Goal: Task Accomplishment & Management: Complete application form

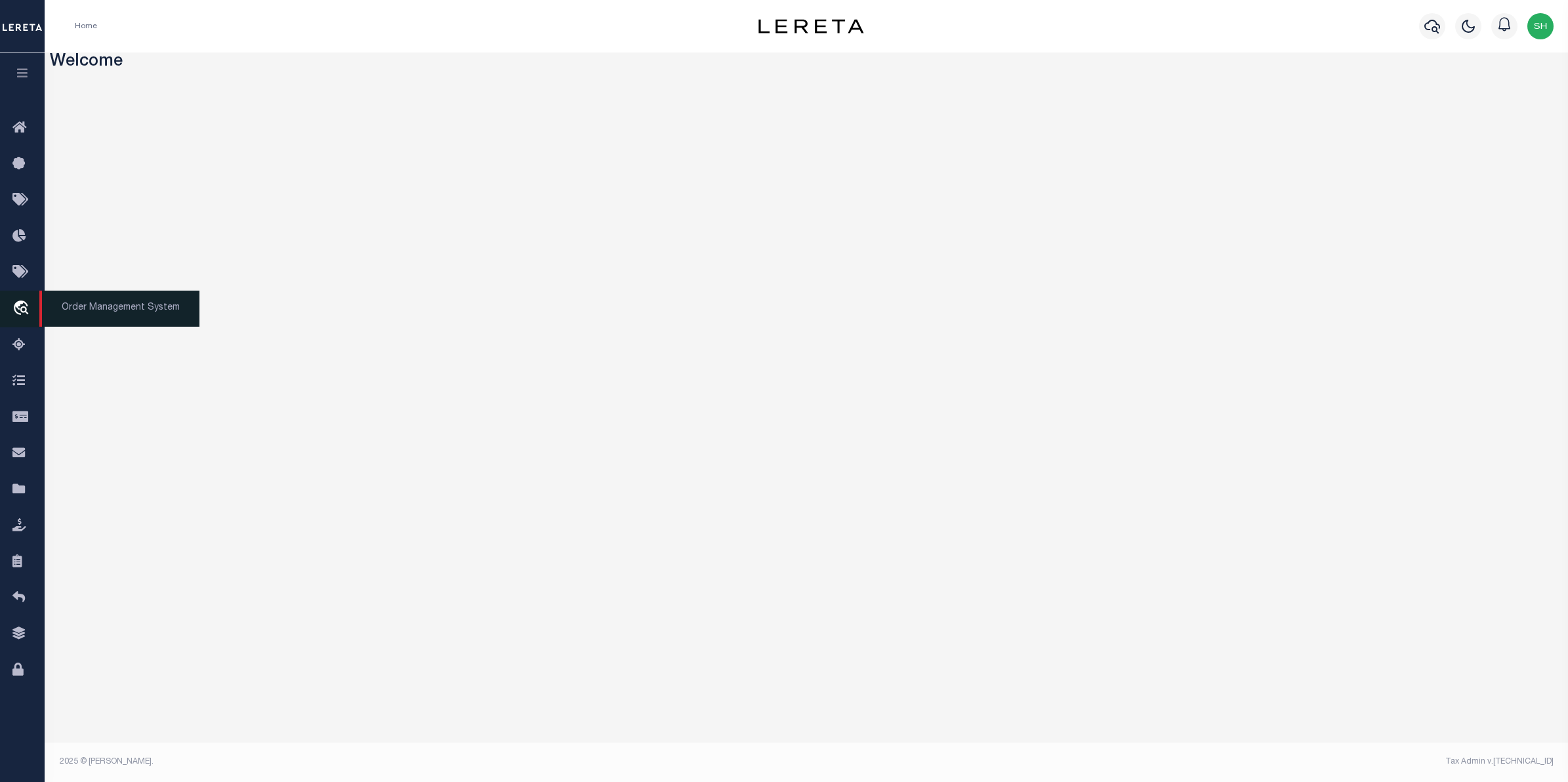
click at [18, 309] on icon "travel_explore" at bounding box center [23, 309] width 21 height 17
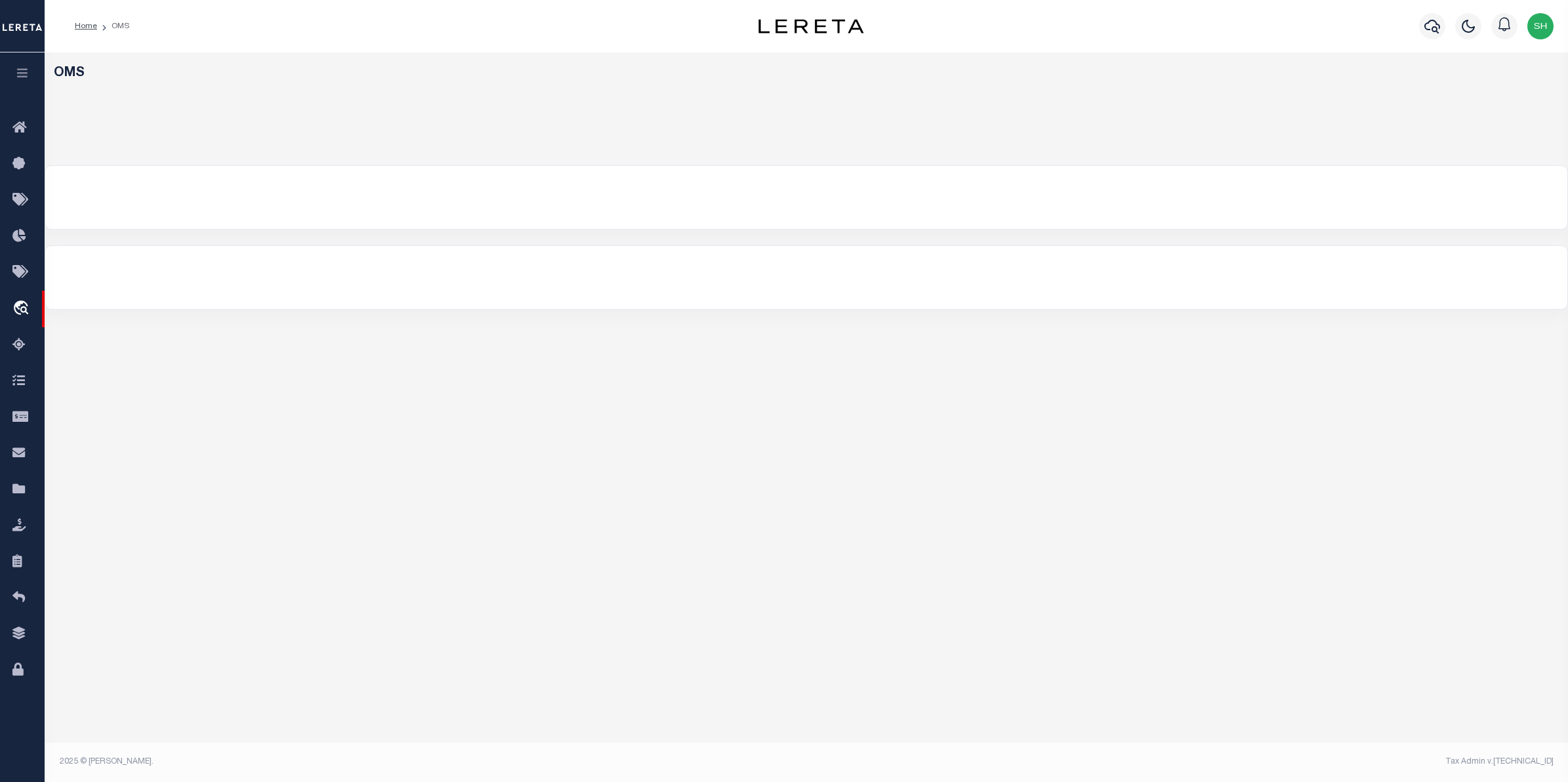
select select "200"
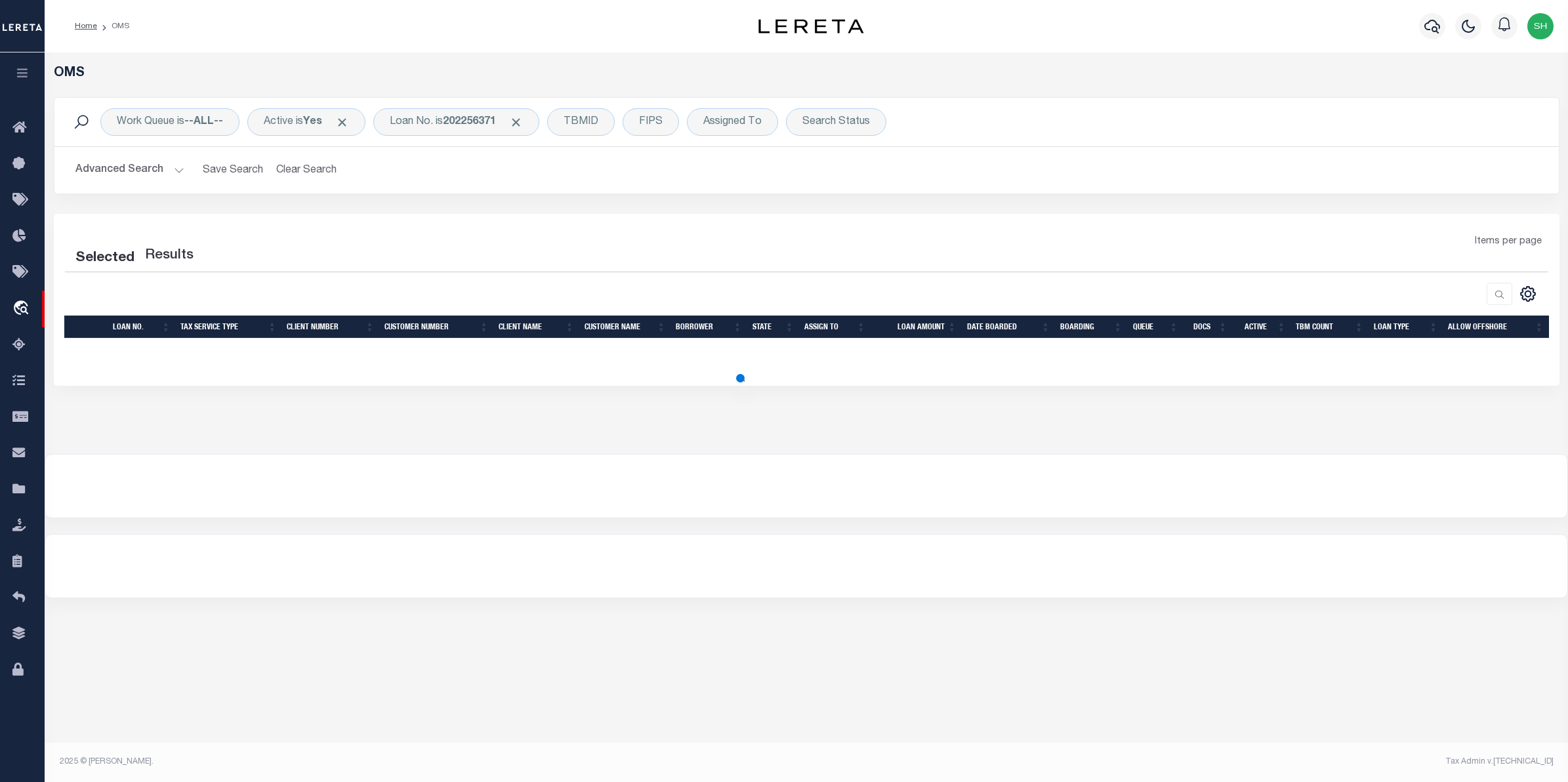
select select "200"
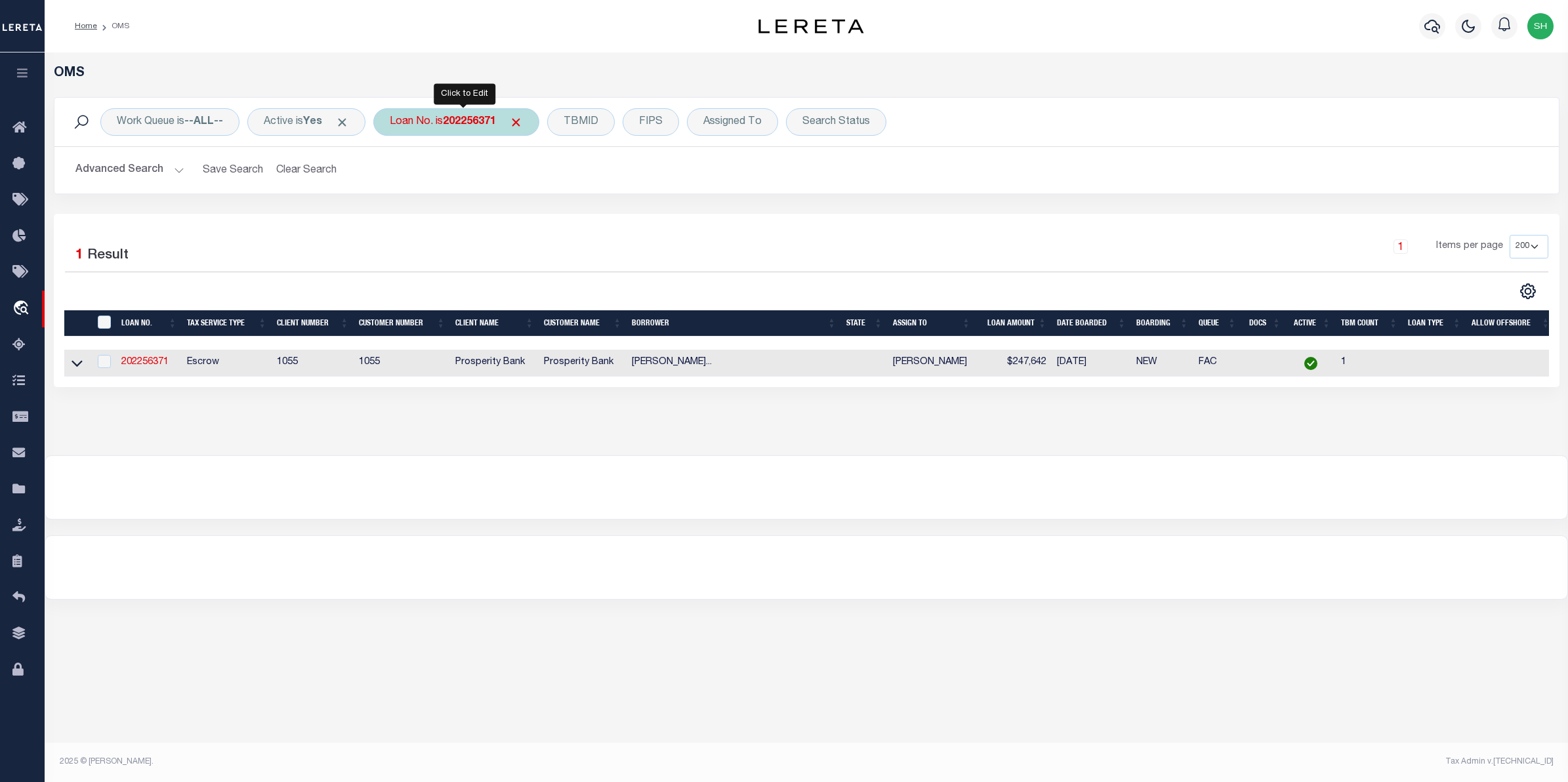
click at [394, 122] on div "Loan No. is 202256371" at bounding box center [457, 121] width 166 height 28
type input "169196"
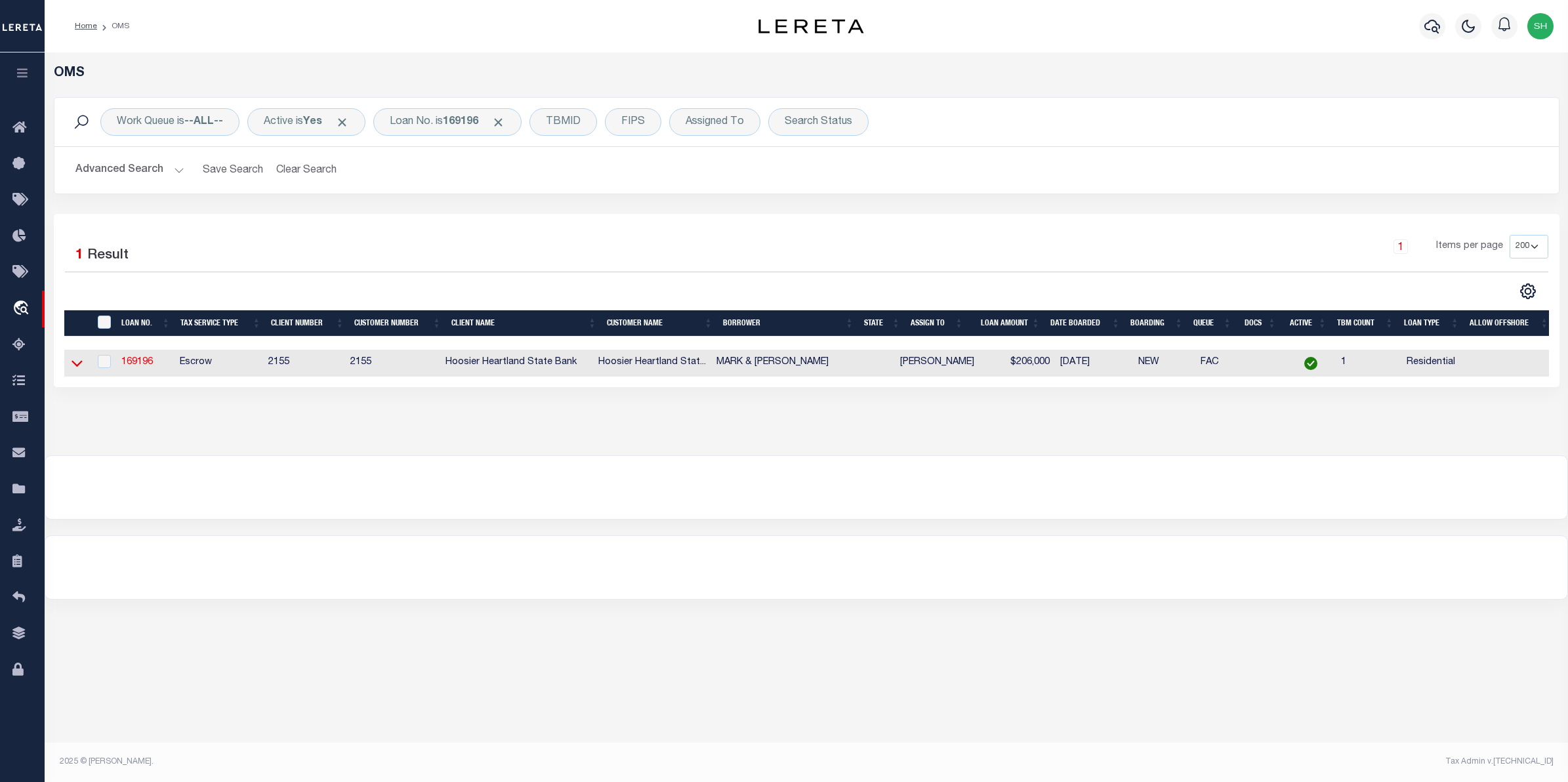
click at [80, 365] on icon at bounding box center [77, 364] width 11 height 7
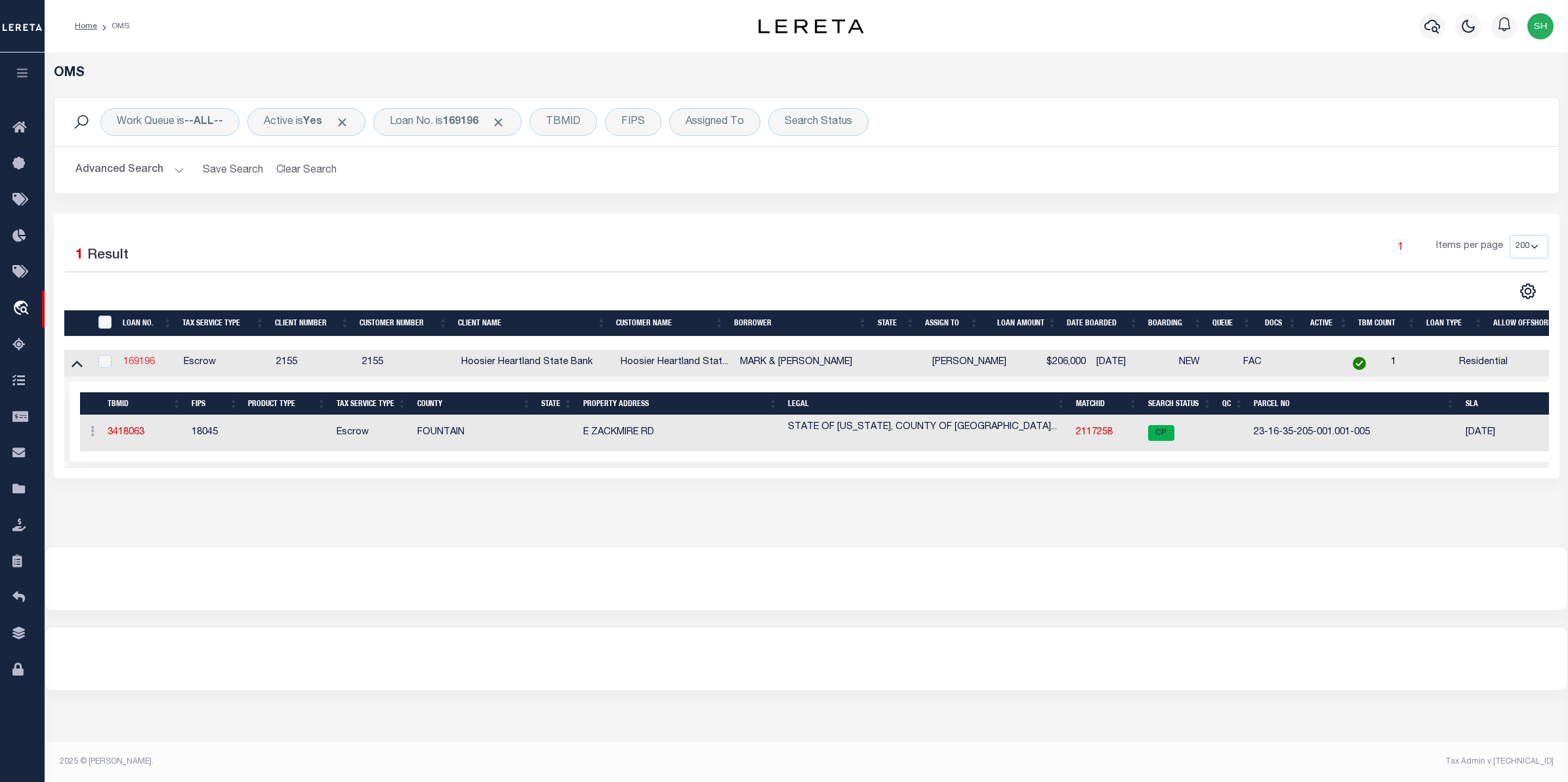
click at [133, 361] on link "169196" at bounding box center [139, 362] width 32 height 10
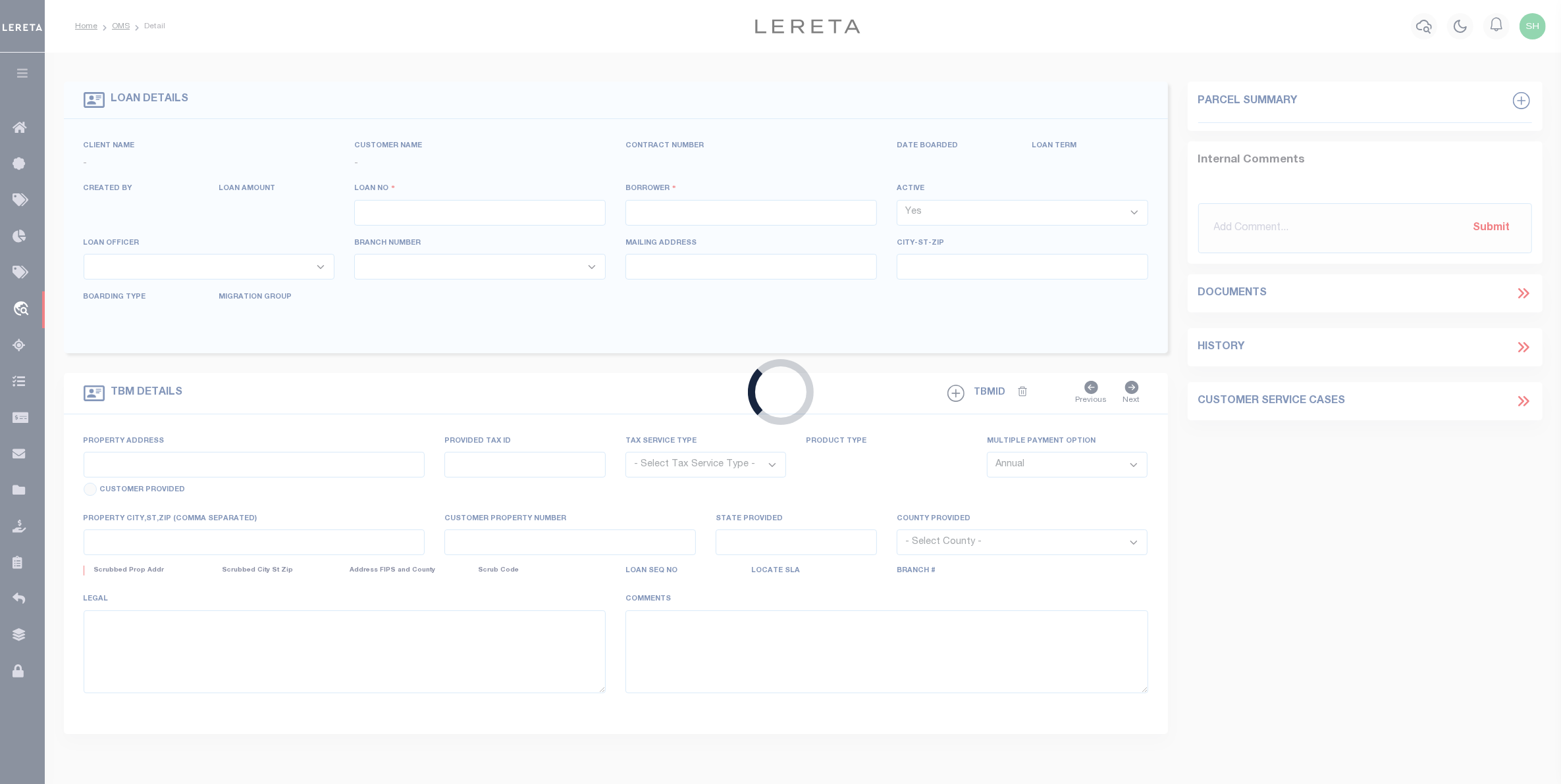
type input "169196"
type input "MARK & VICTORIA SMITH"
select select
type input "08/10/2025"
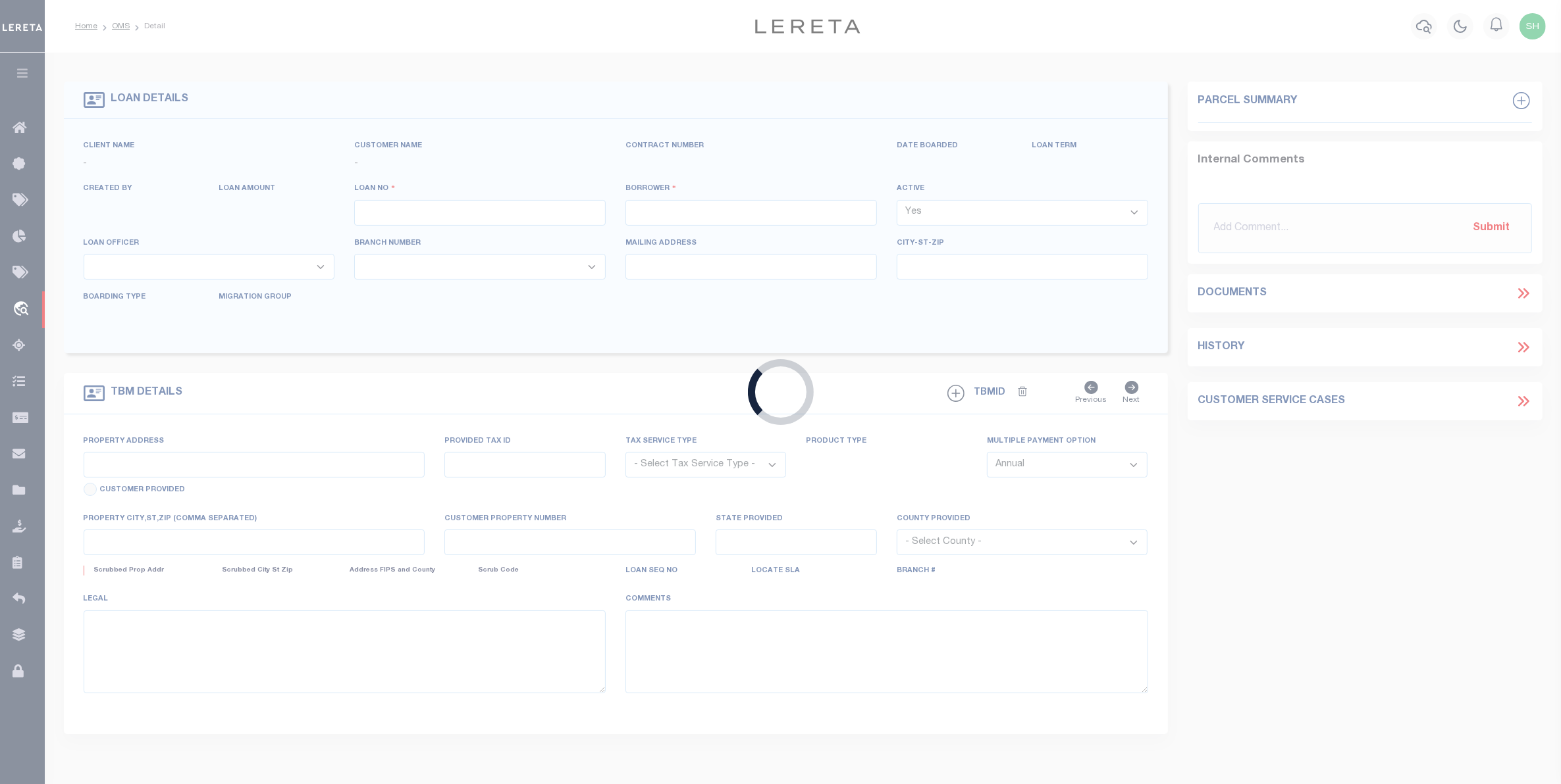
select select "600"
select select "10"
select select "Escrow"
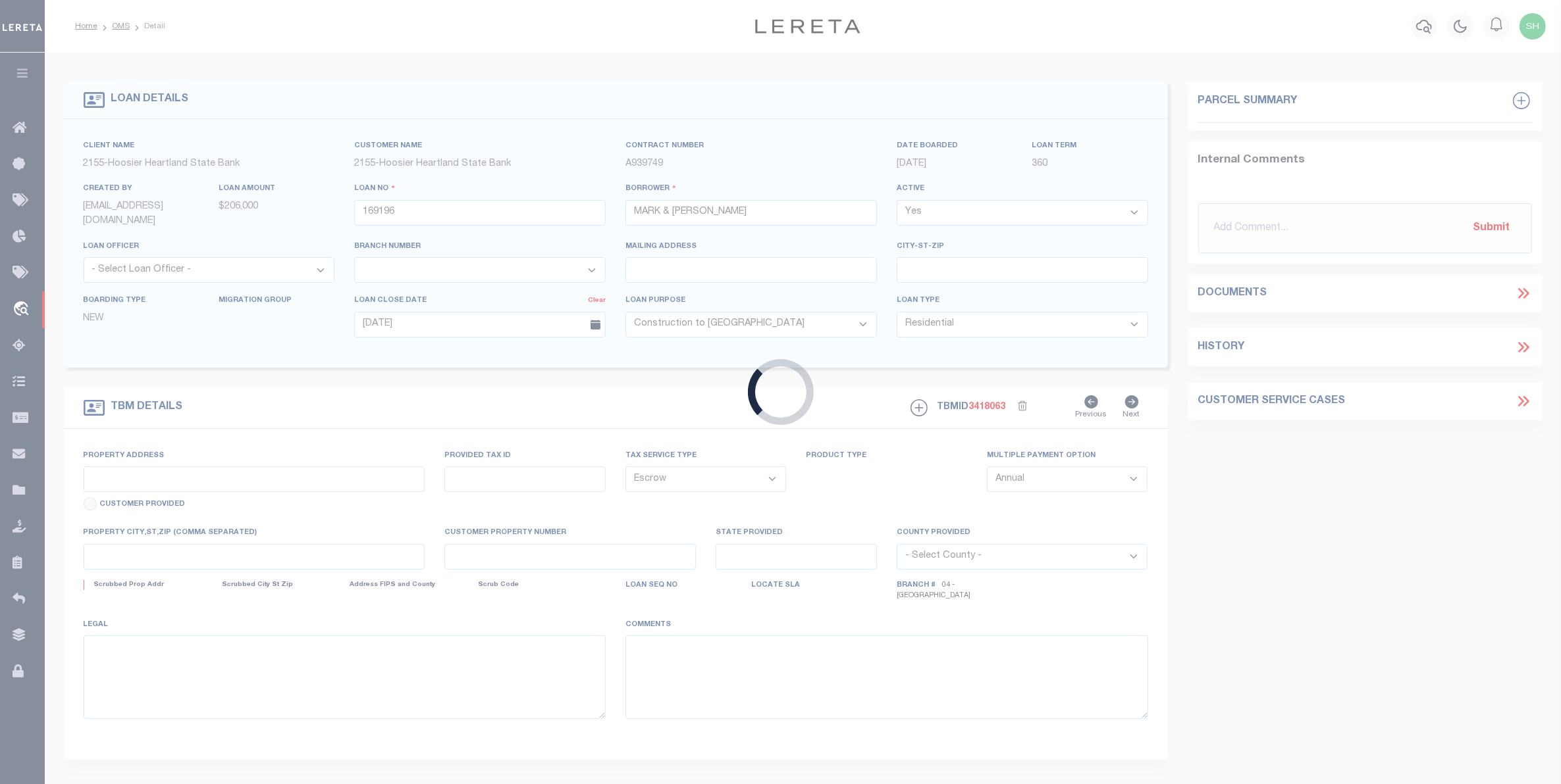
type input "E ZACKMIRE RD"
type input "23-16-35-205-001.001-005"
select select
type input "KINGMAN IN 47952"
select select
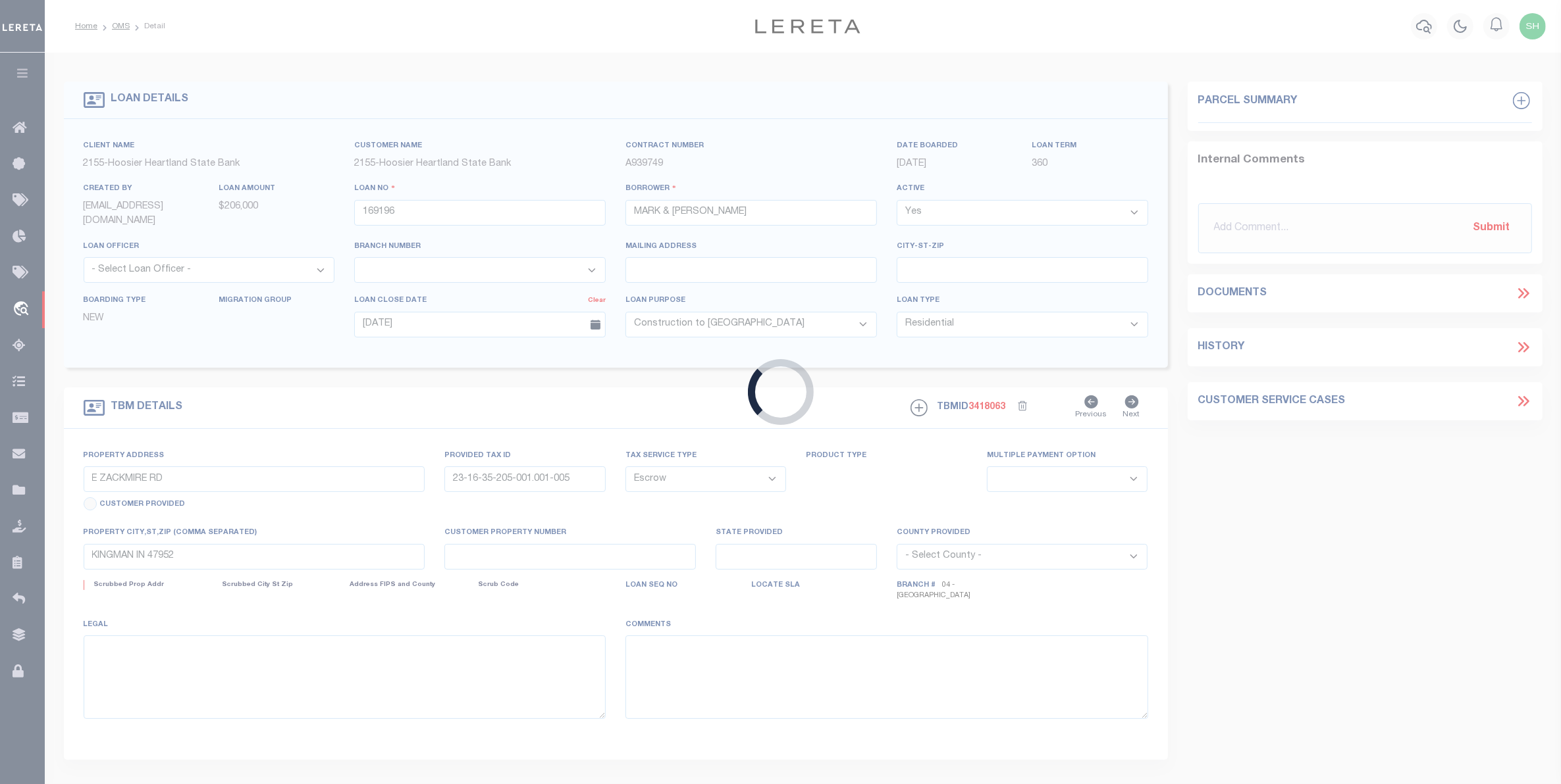
type textarea "STATE OF INDIANA, COUNTY OF FOUNTAIN: TRACT 1: A PART OF THE NORTHEAST QUARTER …"
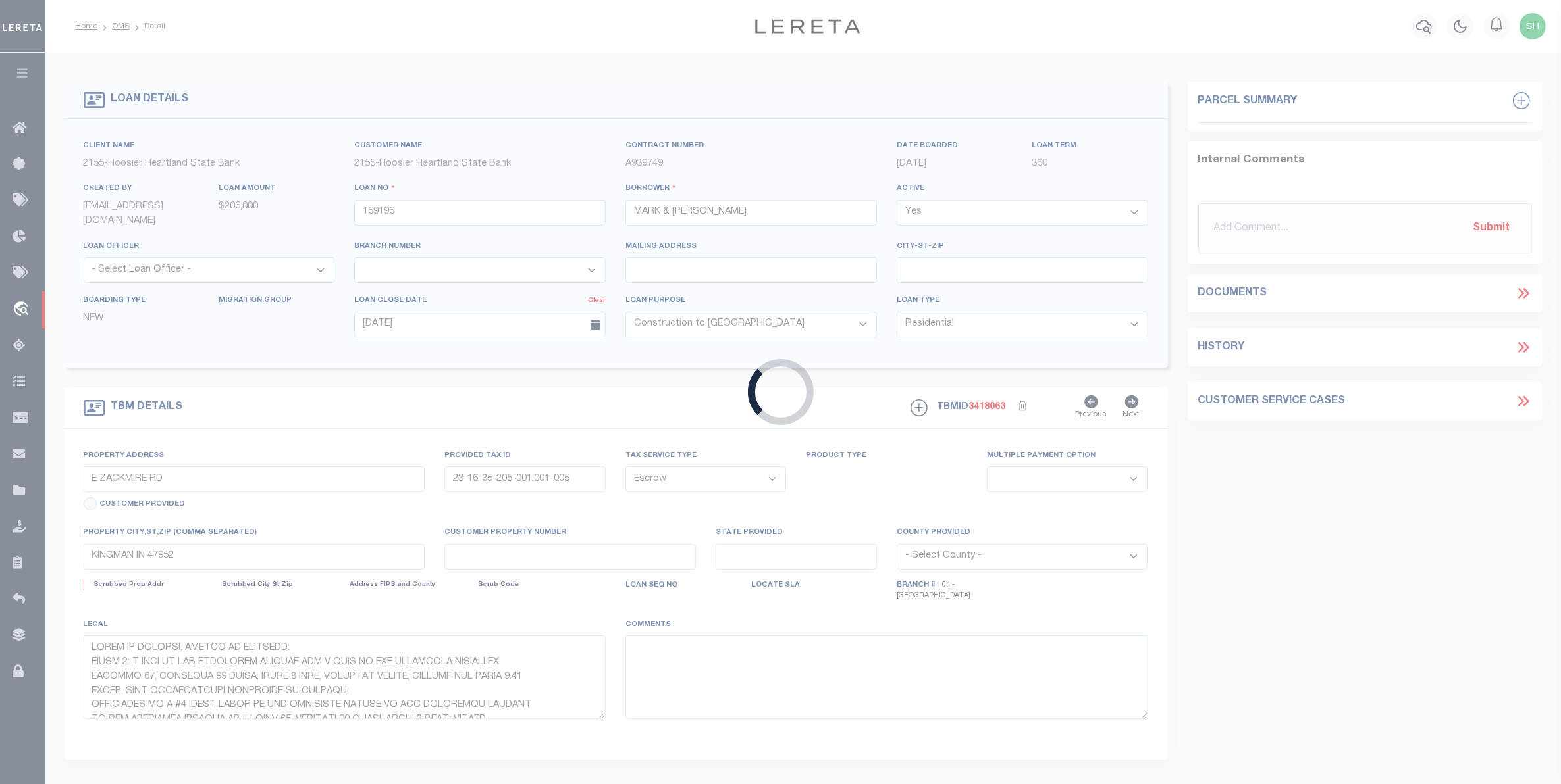
select select "3668"
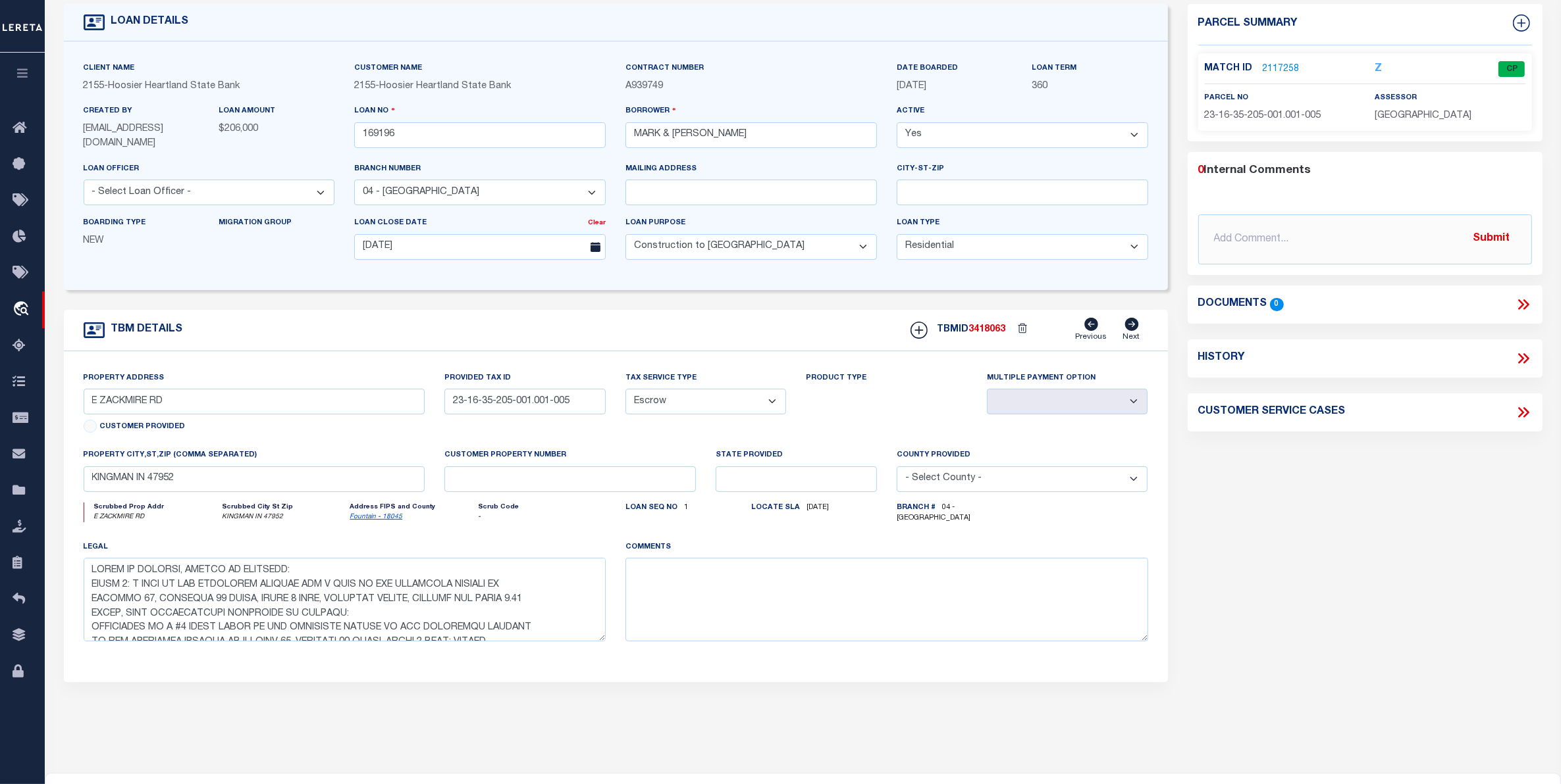
scroll to position [165, 0]
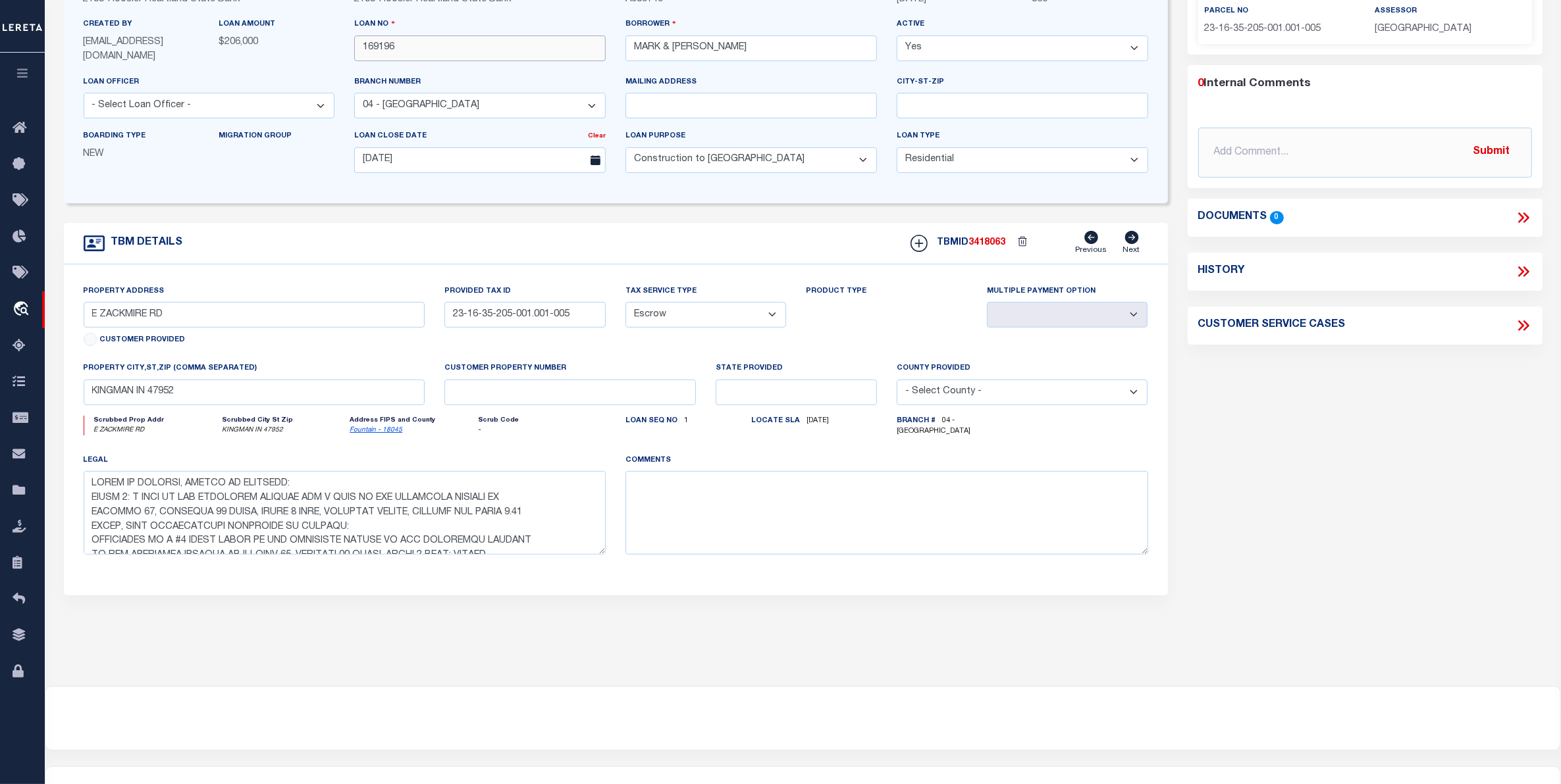
drag, startPoint x: 441, startPoint y: 49, endPoint x: 339, endPoint y: 49, distance: 102.0
click at [339, 49] on div "Client Name 2155 - Hoosier Heartland State Bank Customer Name 2155 - Hoosier He…" at bounding box center [616, 79] width 1084 height 209
paste input "30175803"
type input "30175803"
click at [89, 395] on input "KINGMAN IN 47952" at bounding box center [254, 392] width 341 height 26
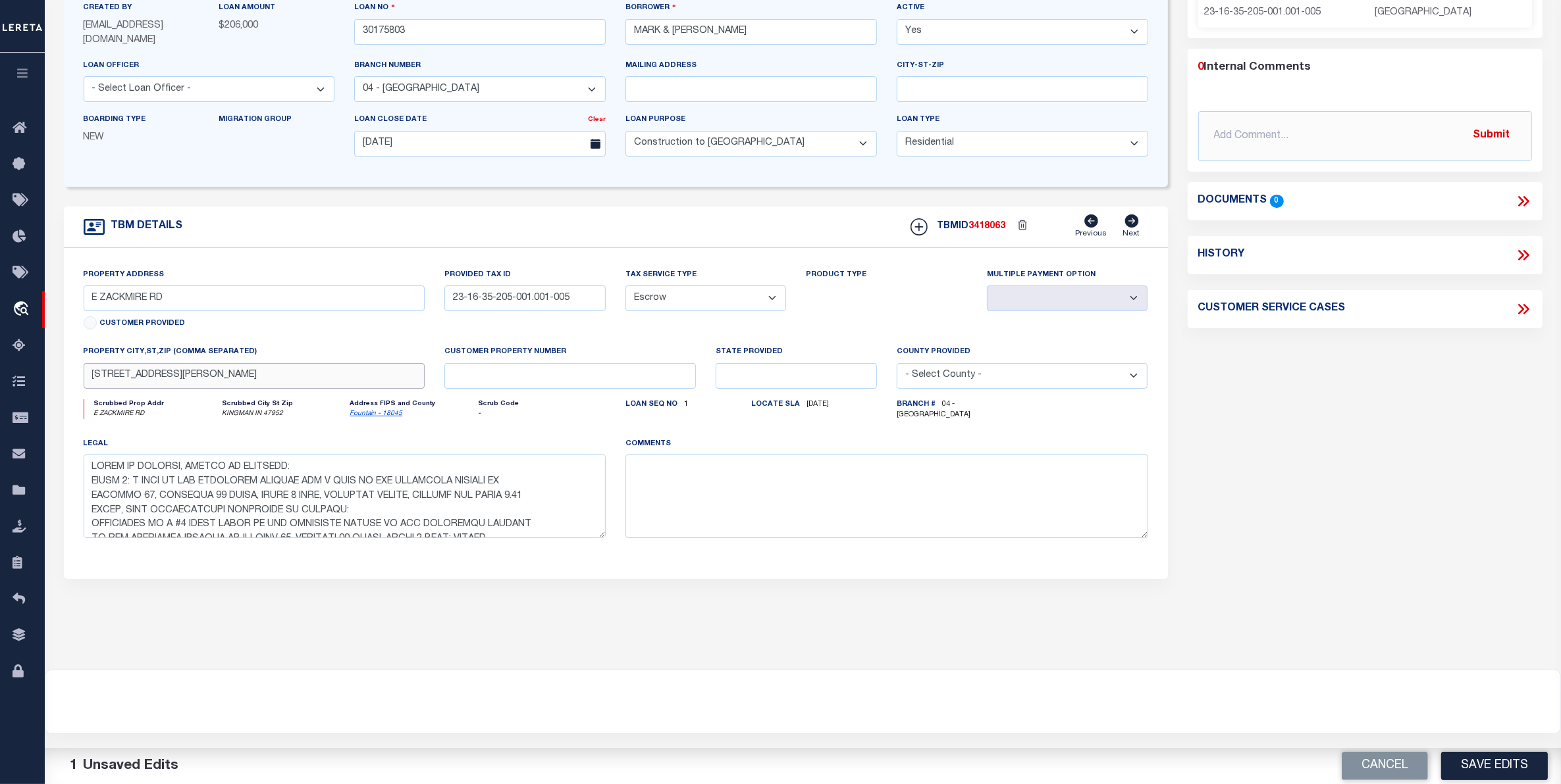
scroll to position [232, 0]
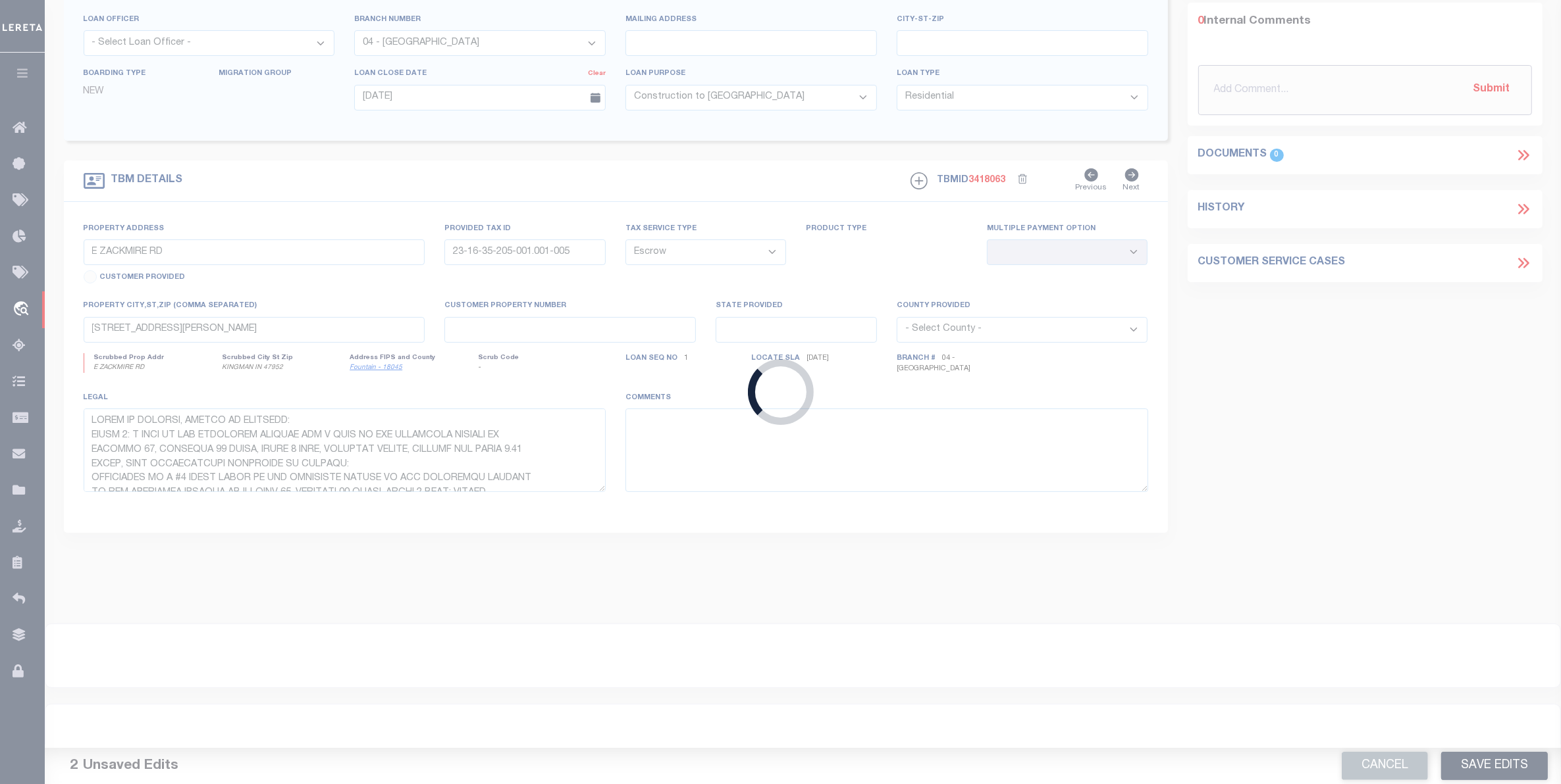
click at [1256, 93] on body "Home OMS Detail" at bounding box center [780, 278] width 1561 height 1011
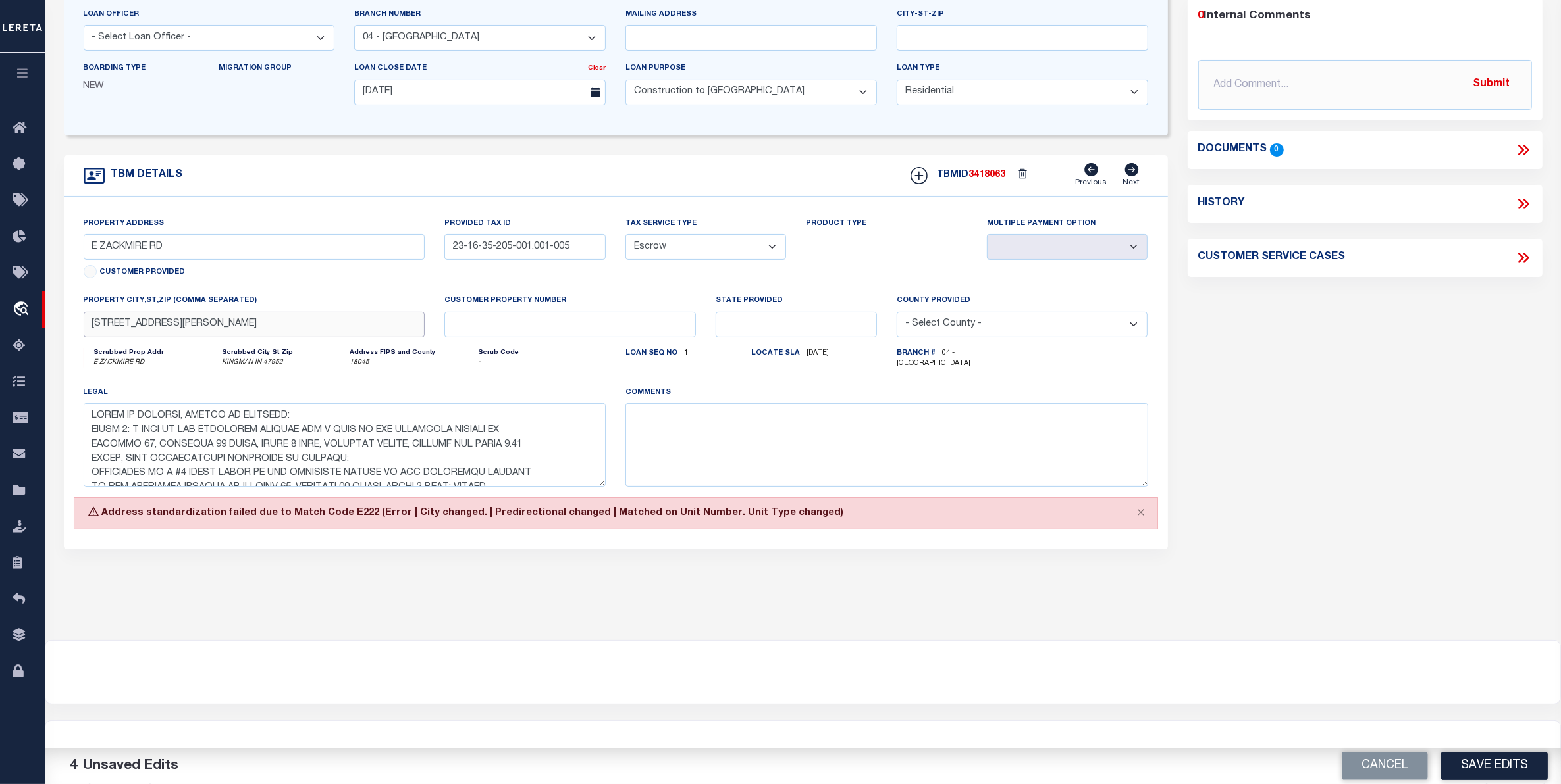
drag, startPoint x: 280, startPoint y: 327, endPoint x: 45, endPoint y: 331, distance: 235.0
click at [45, 331] on div "LOAN DETAILS Client Name 2155" at bounding box center [803, 230] width 1516 height 819
click at [125, 326] on input "1990 E Zackmire Rd, Kingman IN 47952" at bounding box center [254, 324] width 341 height 26
click at [604, 362] on body "Home OMS Detail" at bounding box center [780, 285] width 1561 height 1033
click at [604, 362] on div "Scrub Code - E222" at bounding box center [541, 357] width 128 height 20
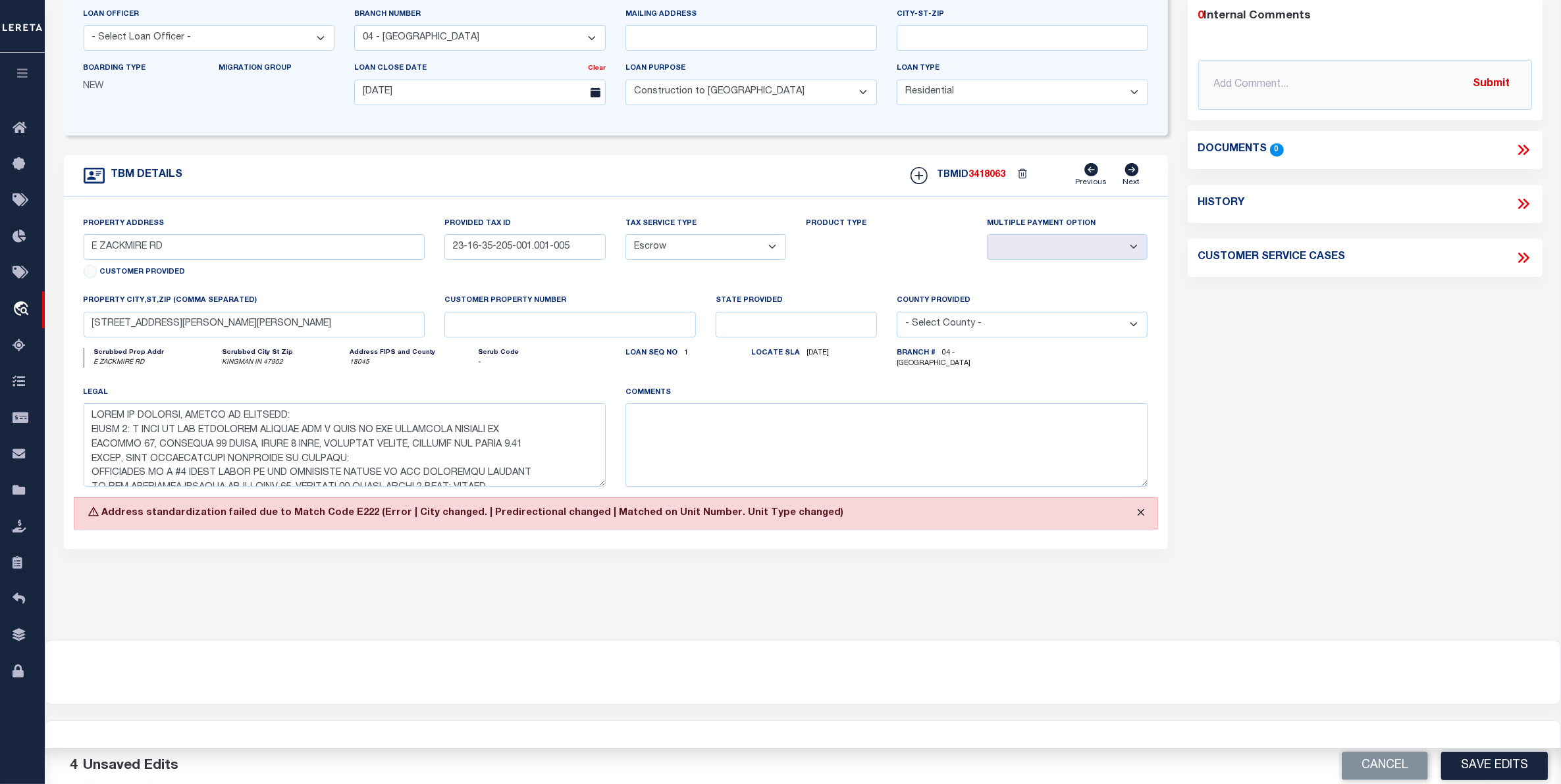
click at [1139, 514] on button "Close" at bounding box center [1141, 513] width 33 height 29
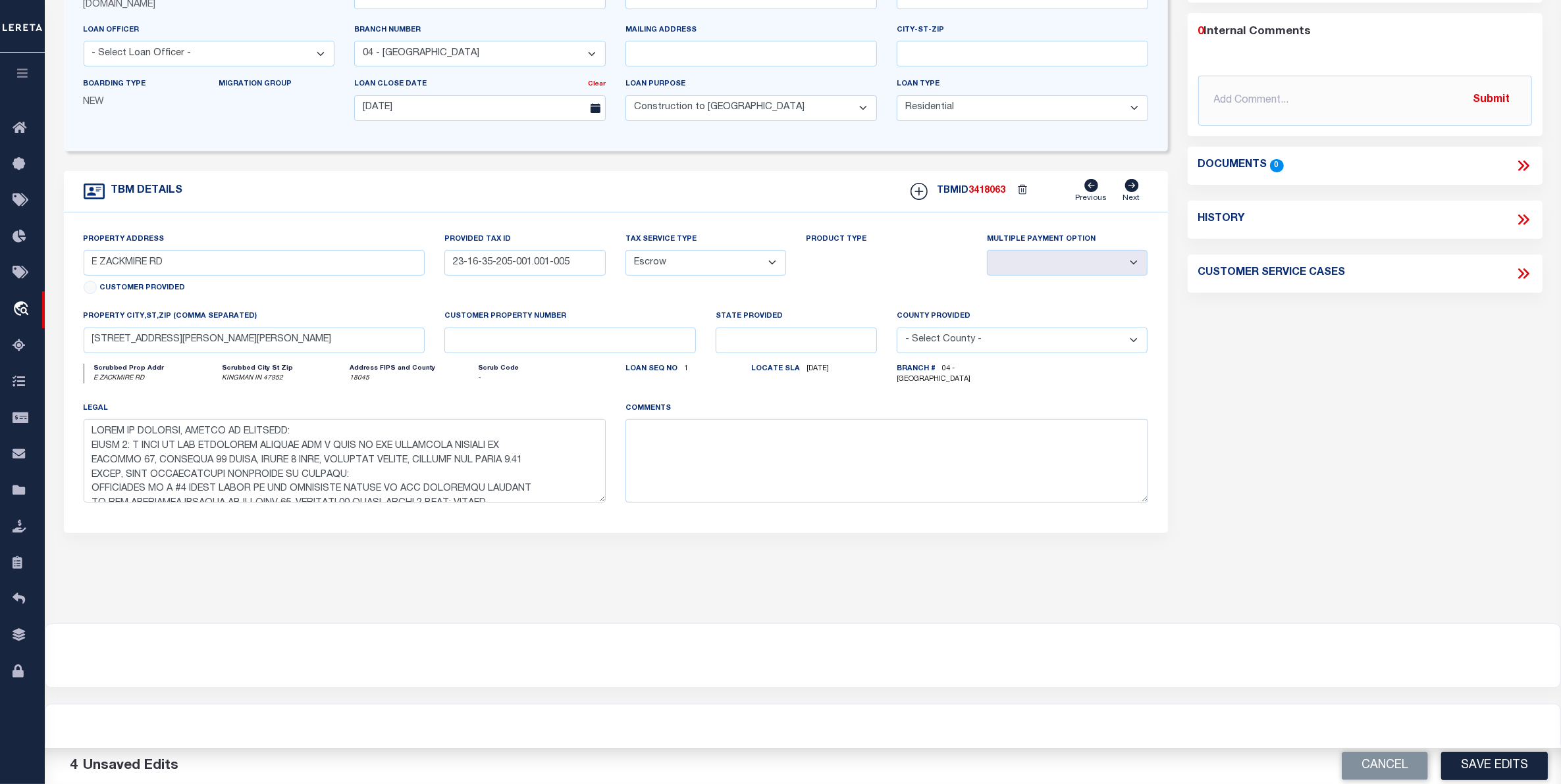
scroll to position [221, 0]
click at [116, 335] on input "1990 Zackmire Rd, Kingman IN 47952" at bounding box center [254, 340] width 341 height 26
type input "1990 E Zackmire Rd, Kingman IN 47952"
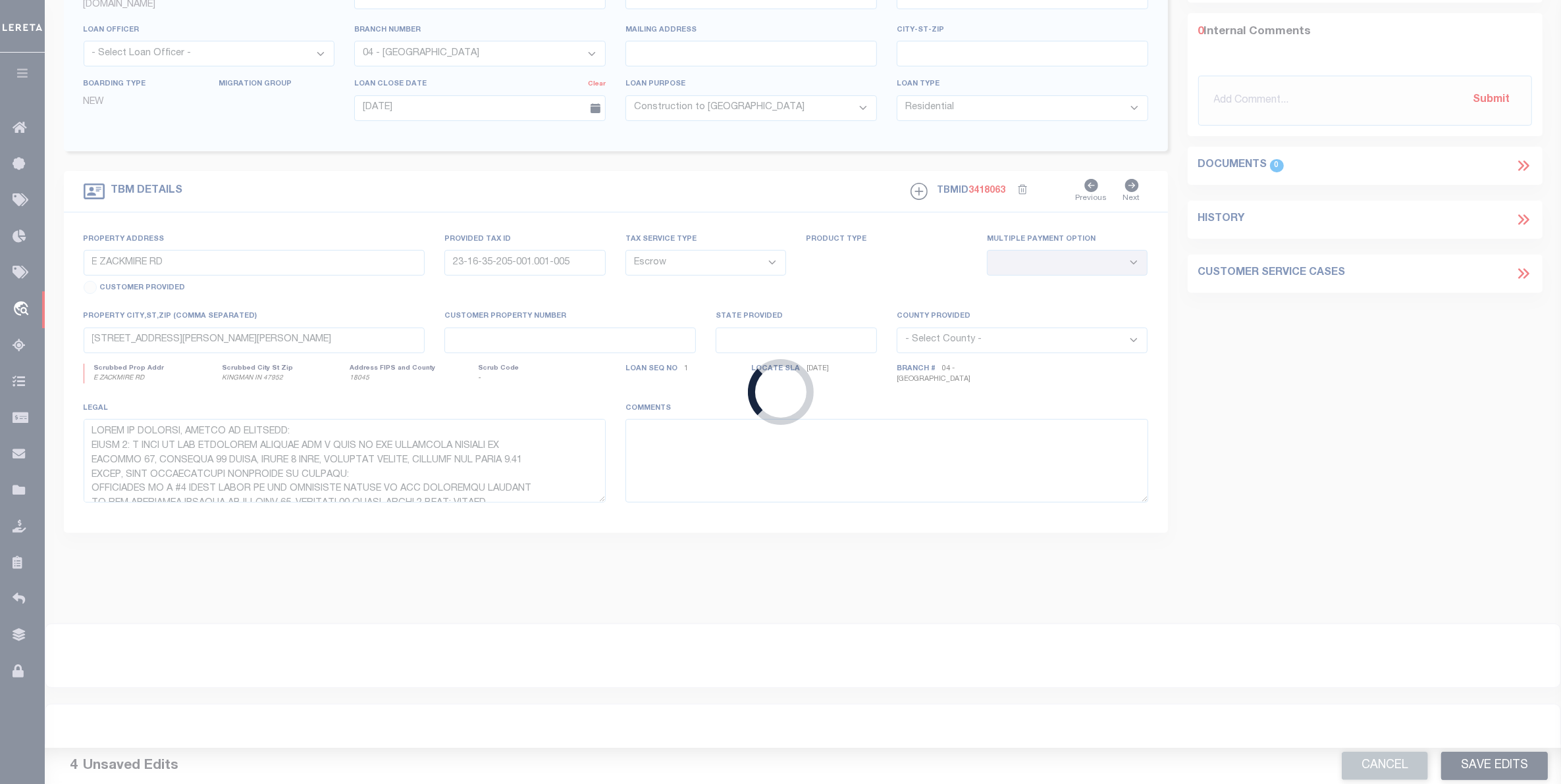
click at [1437, 397] on body "Home OMS Detail" at bounding box center [780, 284] width 1561 height 1001
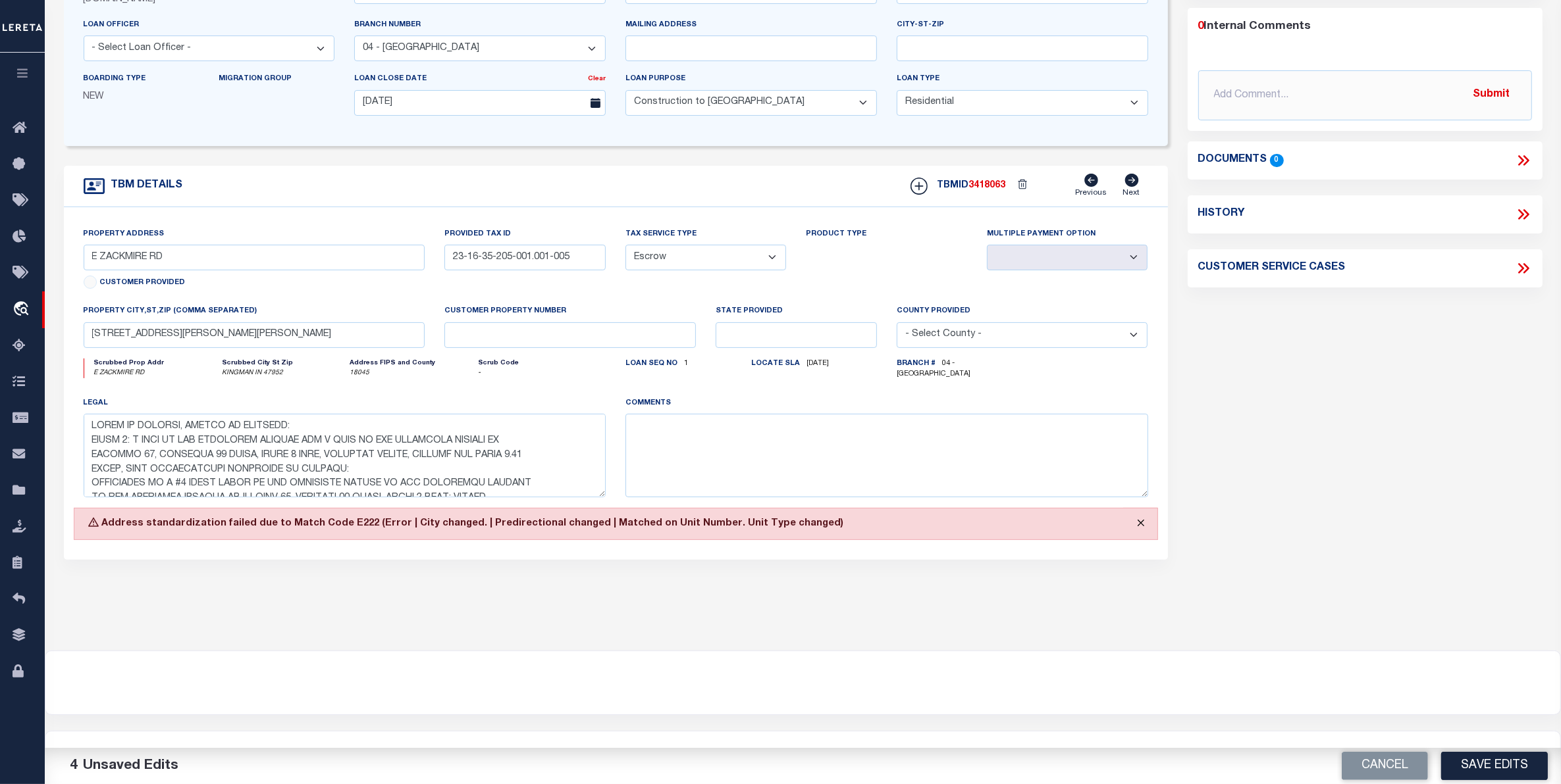
click at [1144, 526] on button "Close" at bounding box center [1141, 523] width 33 height 29
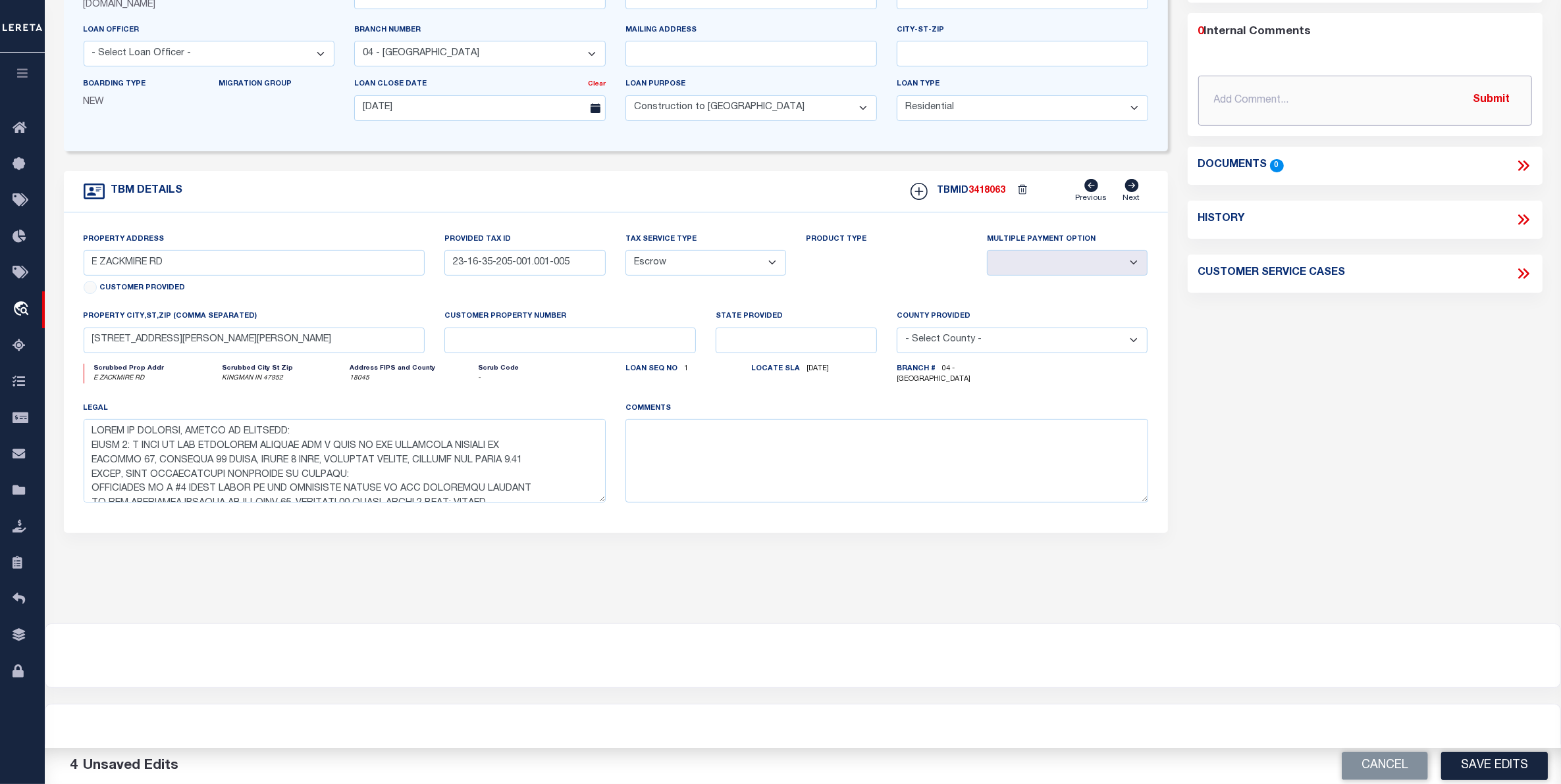
click at [1292, 103] on input "text" at bounding box center [1365, 101] width 334 height 50
type input "CS: Per Bsmith, updated loan number from 169196 to 30175803 and address from Ki…"
click at [1499, 89] on button "Submit" at bounding box center [1492, 101] width 54 height 27
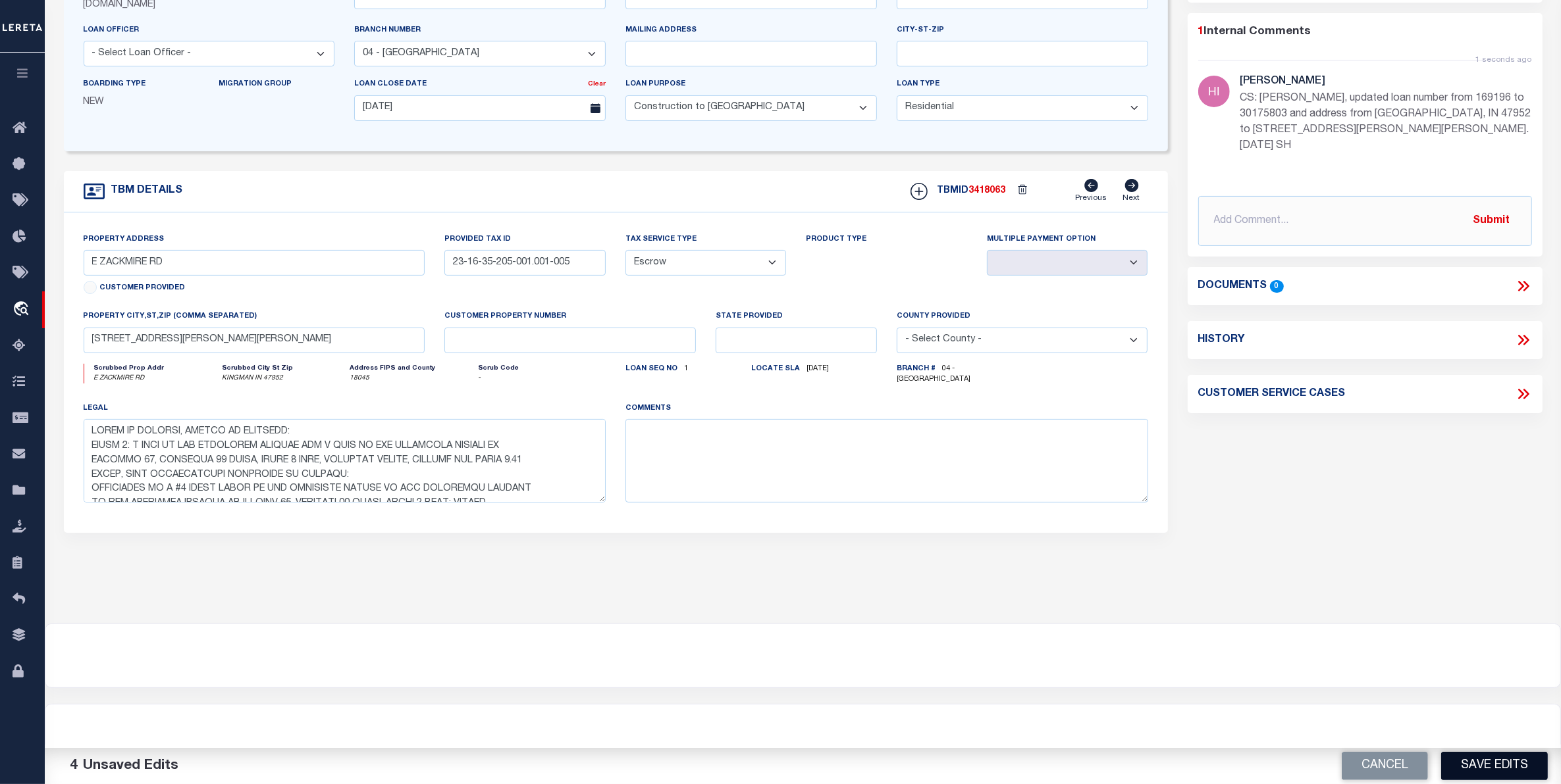
click at [1504, 759] on button "Save Edits" at bounding box center [1494, 767] width 106 height 29
select select
type input "KINGMAN IN 47952"
select select
type textarea "STATE OF INDIANA, COUNTY OF FOUNTAIN: TRACT 1: A PART OF THE NORTHEAST QUARTER …"
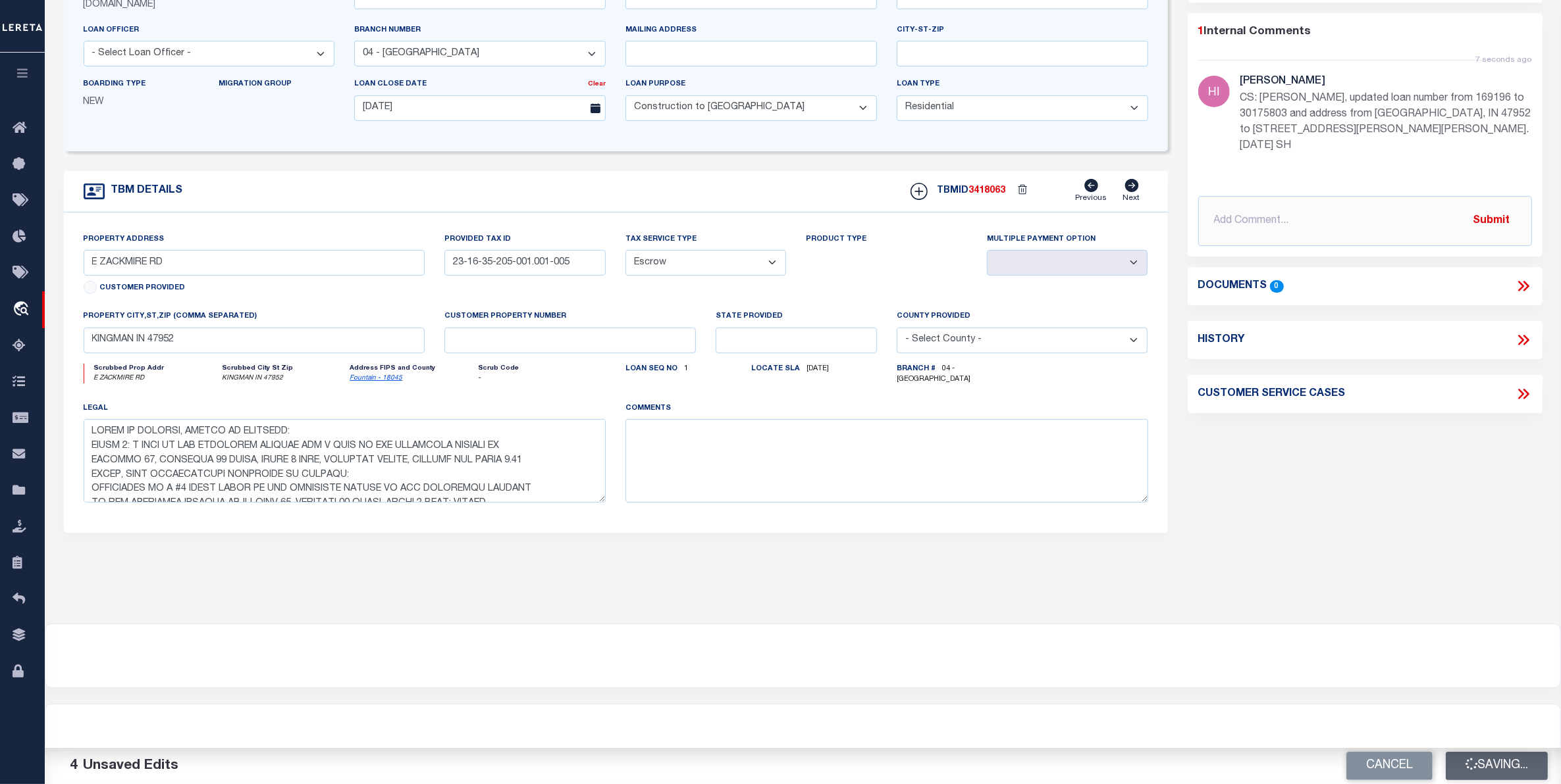
select select
type textarea "STATE OF INDIANA, COUNTY OF FOUNTAIN: TRACT 1: A PART OF THE NORTHEAST QUARTER …"
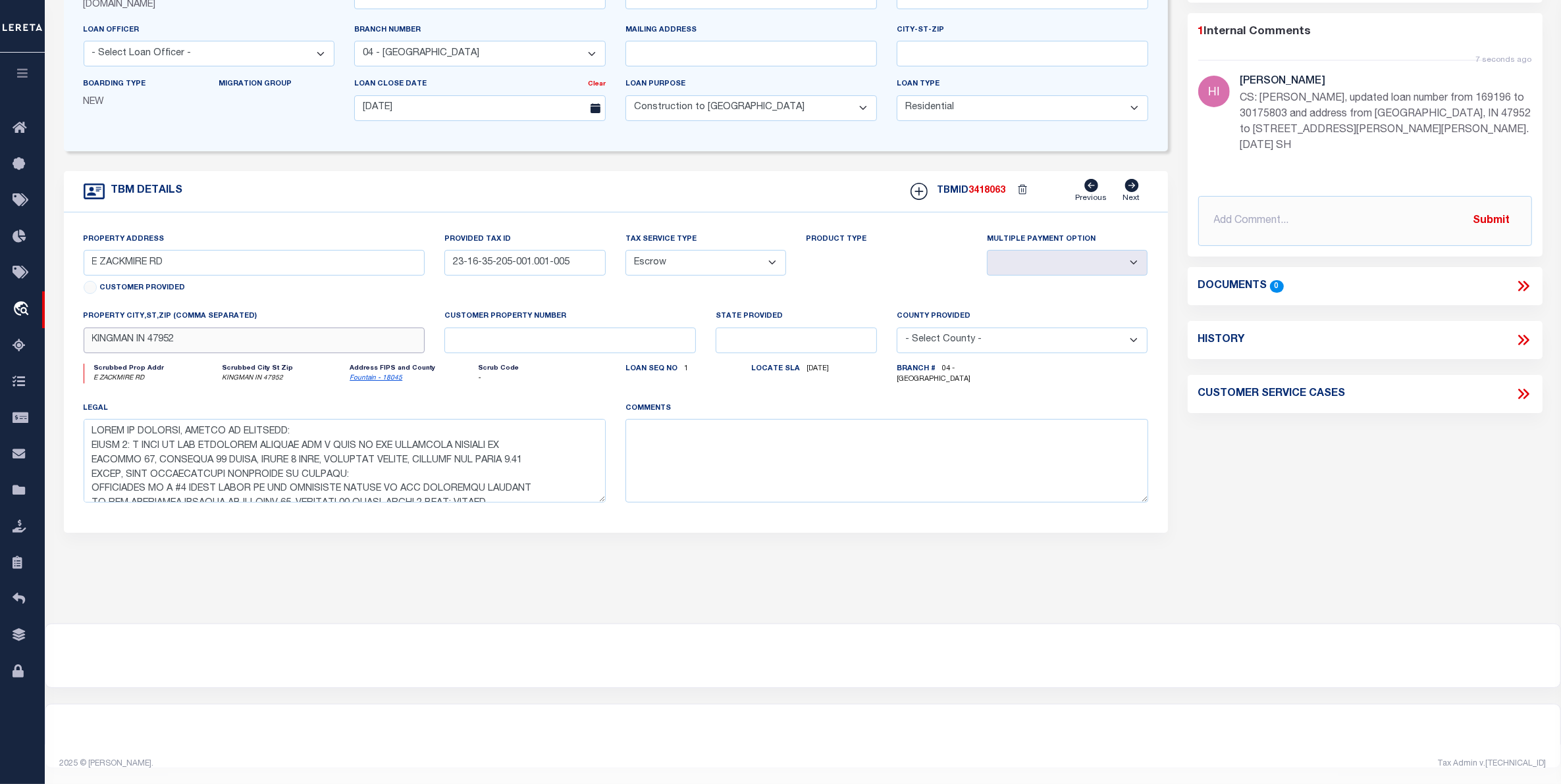
click at [89, 339] on input "KINGMAN IN 47952" at bounding box center [254, 340] width 341 height 26
type input "1990 E Zackmire RD, KINGMAN IN 47952"
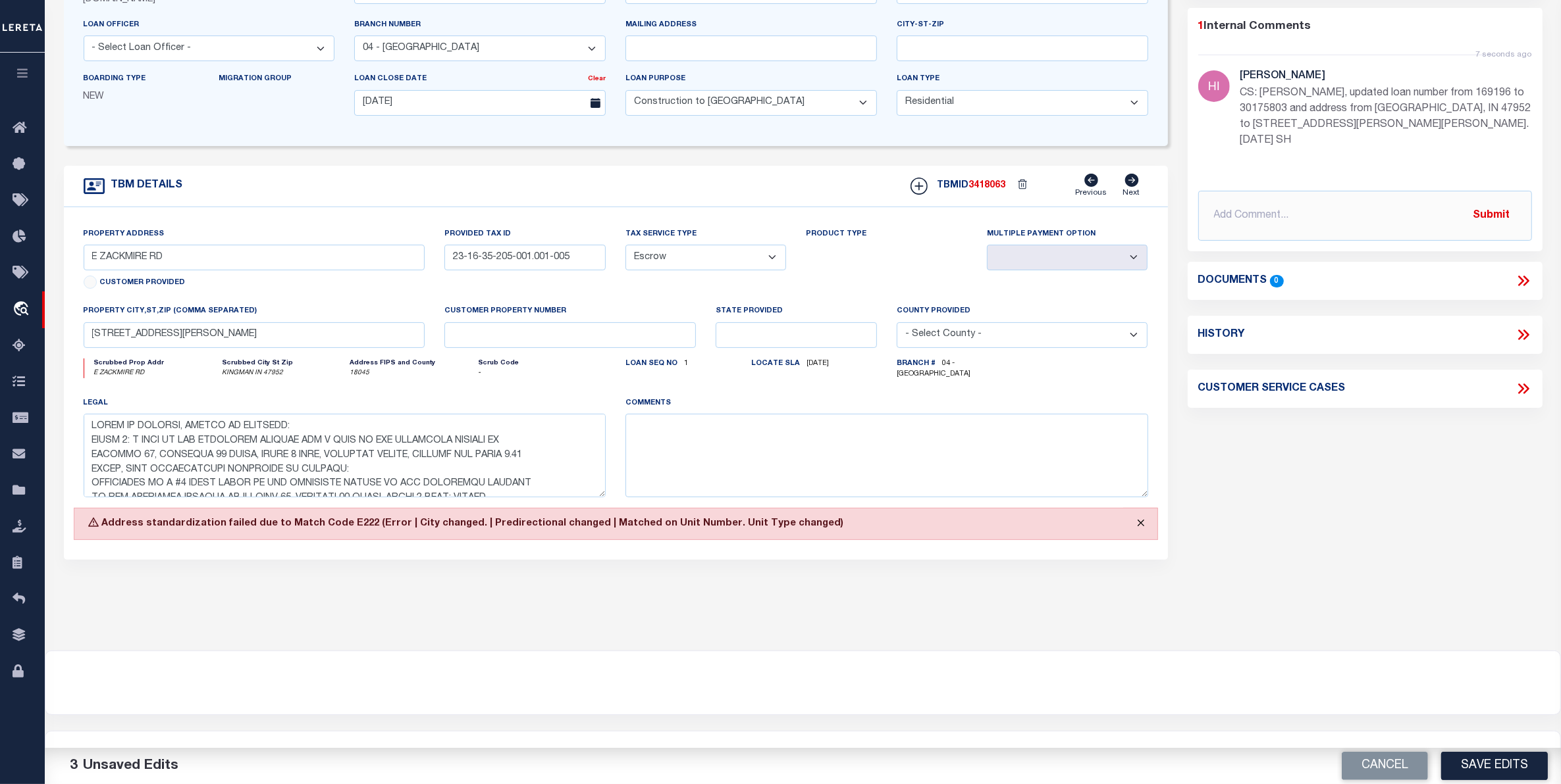
click at [1151, 526] on button "Close" at bounding box center [1141, 523] width 33 height 29
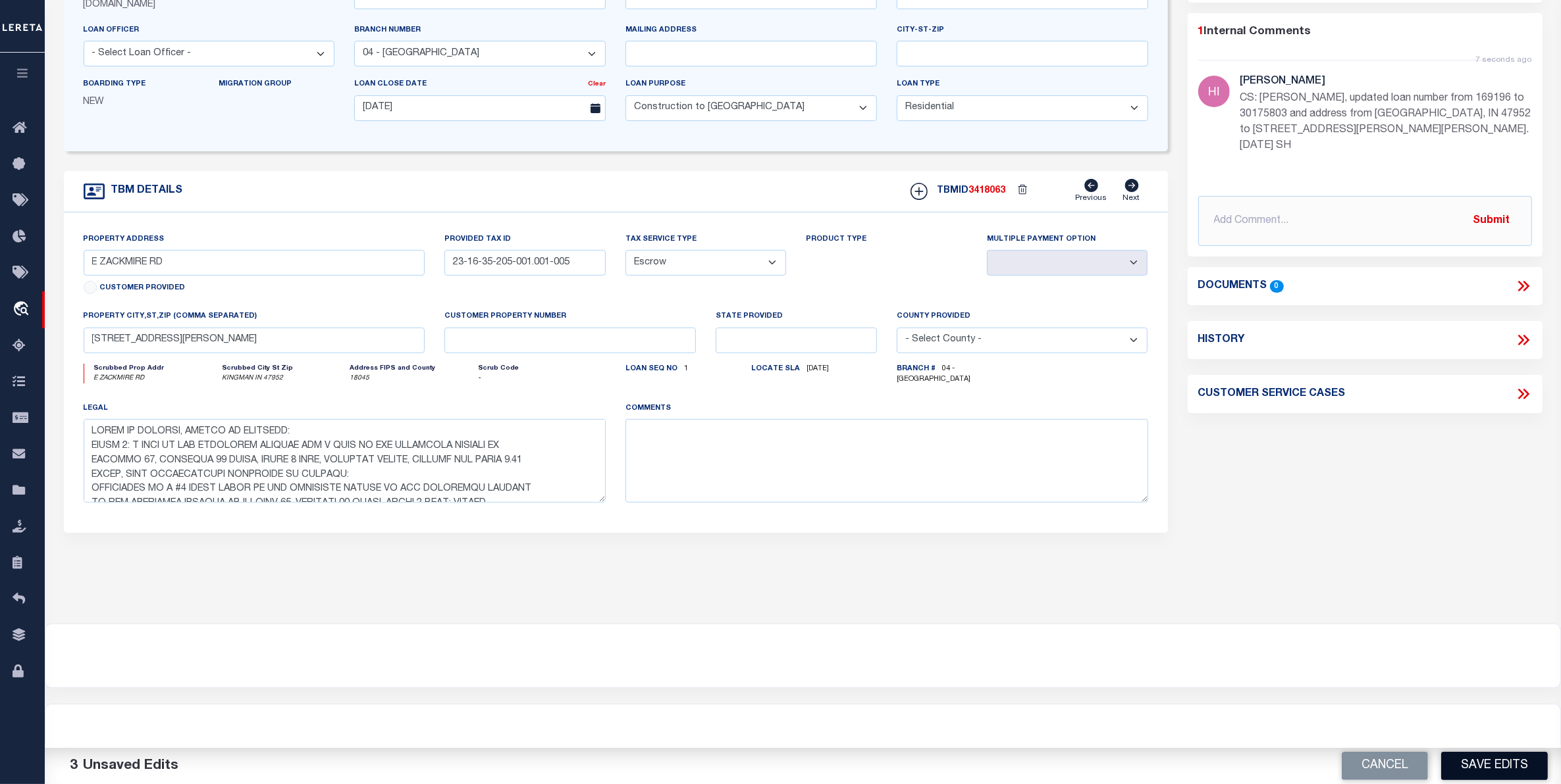
click at [1495, 765] on button "Save Edits" at bounding box center [1494, 767] width 106 height 29
select select
type input "1990 E Zackmire Rd, Kingman IN 47952"
type textarea "STATE OF INDIANA, COUNTY OF FOUNTAIN: TRACT 1: A PART OF THE NORTHEAST QUARTER …"
select select
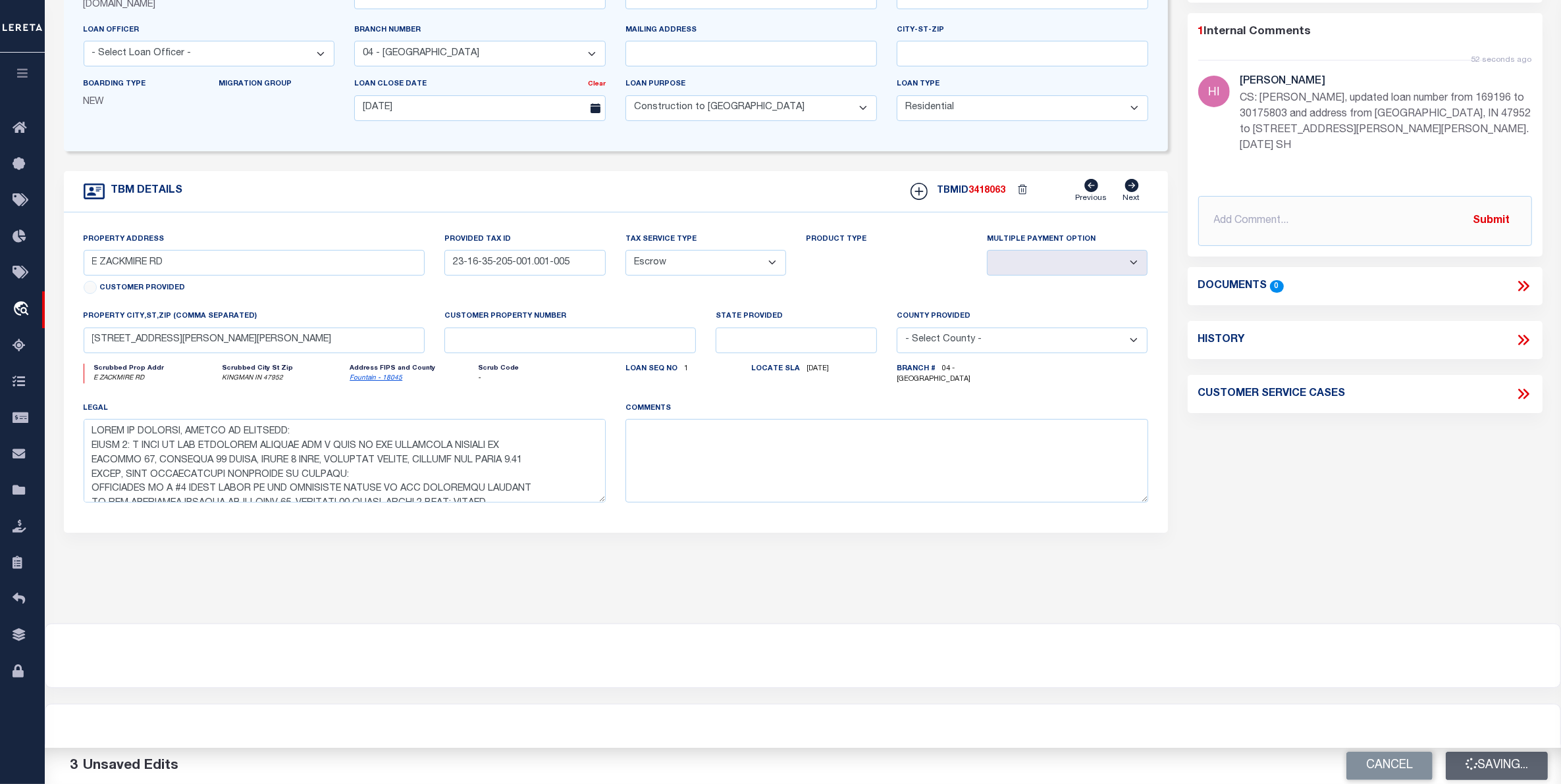
type textarea "STATE OF INDIANA, COUNTY OF FOUNTAIN: TRACT 1: A PART OF THE NORTHEAST QUARTER …"
select select
type textarea "STATE OF INDIANA, COUNTY OF FOUNTAIN: TRACT 1: A PART OF THE NORTHEAST QUARTER …"
select select
type textarea "STATE OF INDIANA, COUNTY OF FOUNTAIN: TRACT 1: A PART OF THE NORTHEAST QUARTER …"
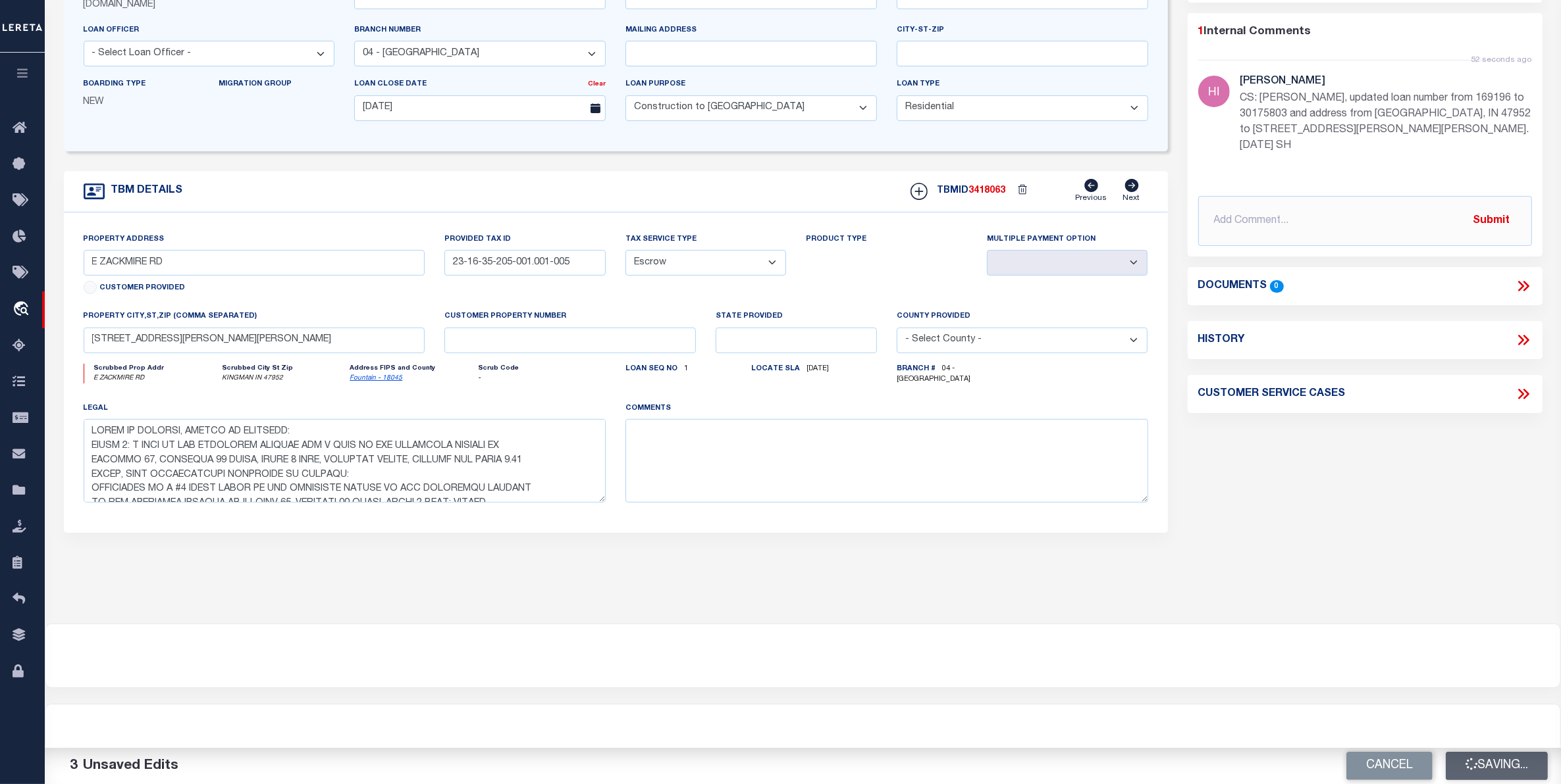
select select
type textarea "STATE OF INDIANA, COUNTY OF FOUNTAIN: TRACT 1: A PART OF THE NORTHEAST QUARTER …"
select select
type textarea "STATE OF INDIANA, COUNTY OF FOUNTAIN: TRACT 1: A PART OF THE NORTHEAST QUARTER …"
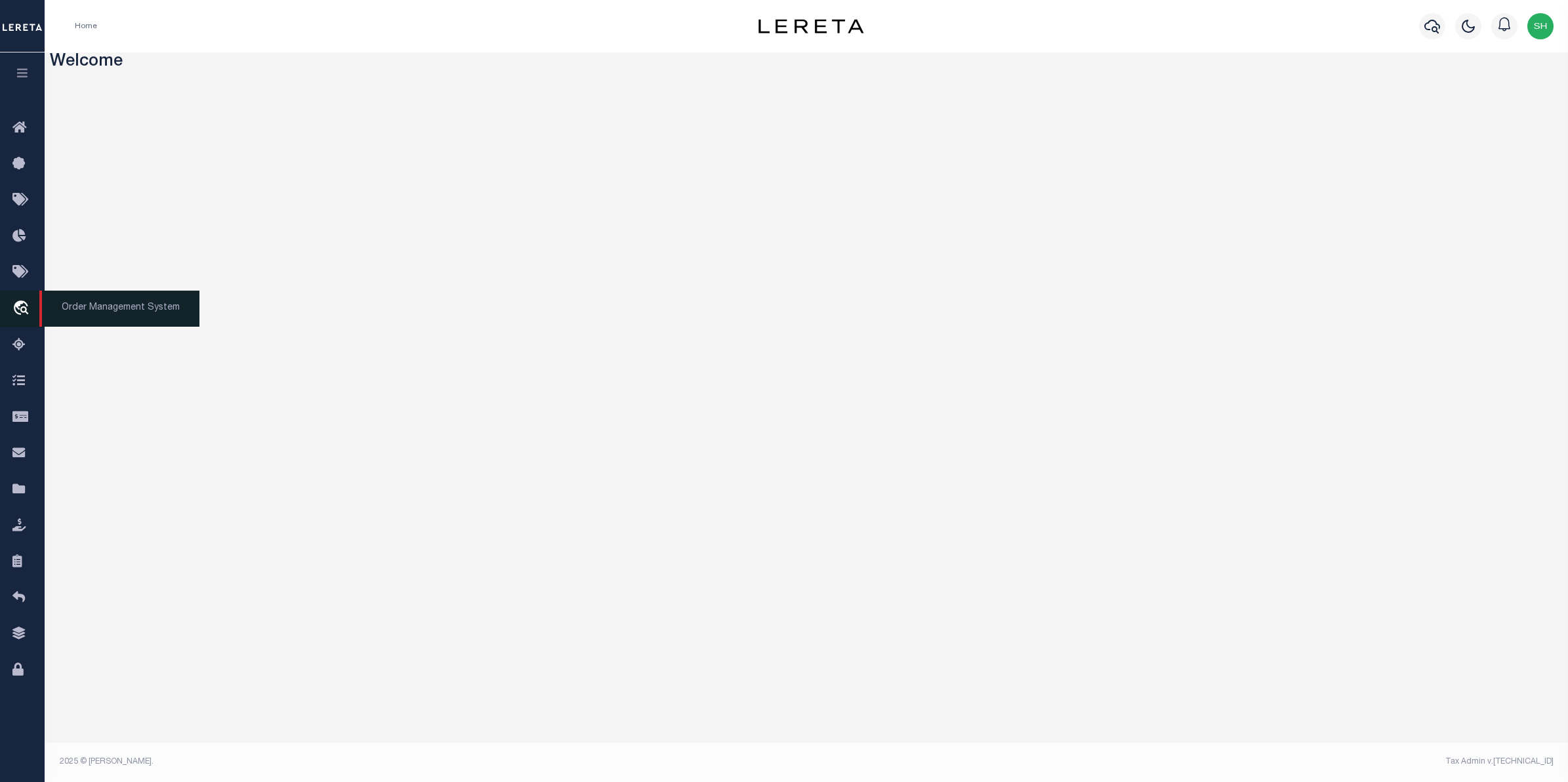
click at [20, 302] on icon "travel_explore" at bounding box center [23, 309] width 21 height 17
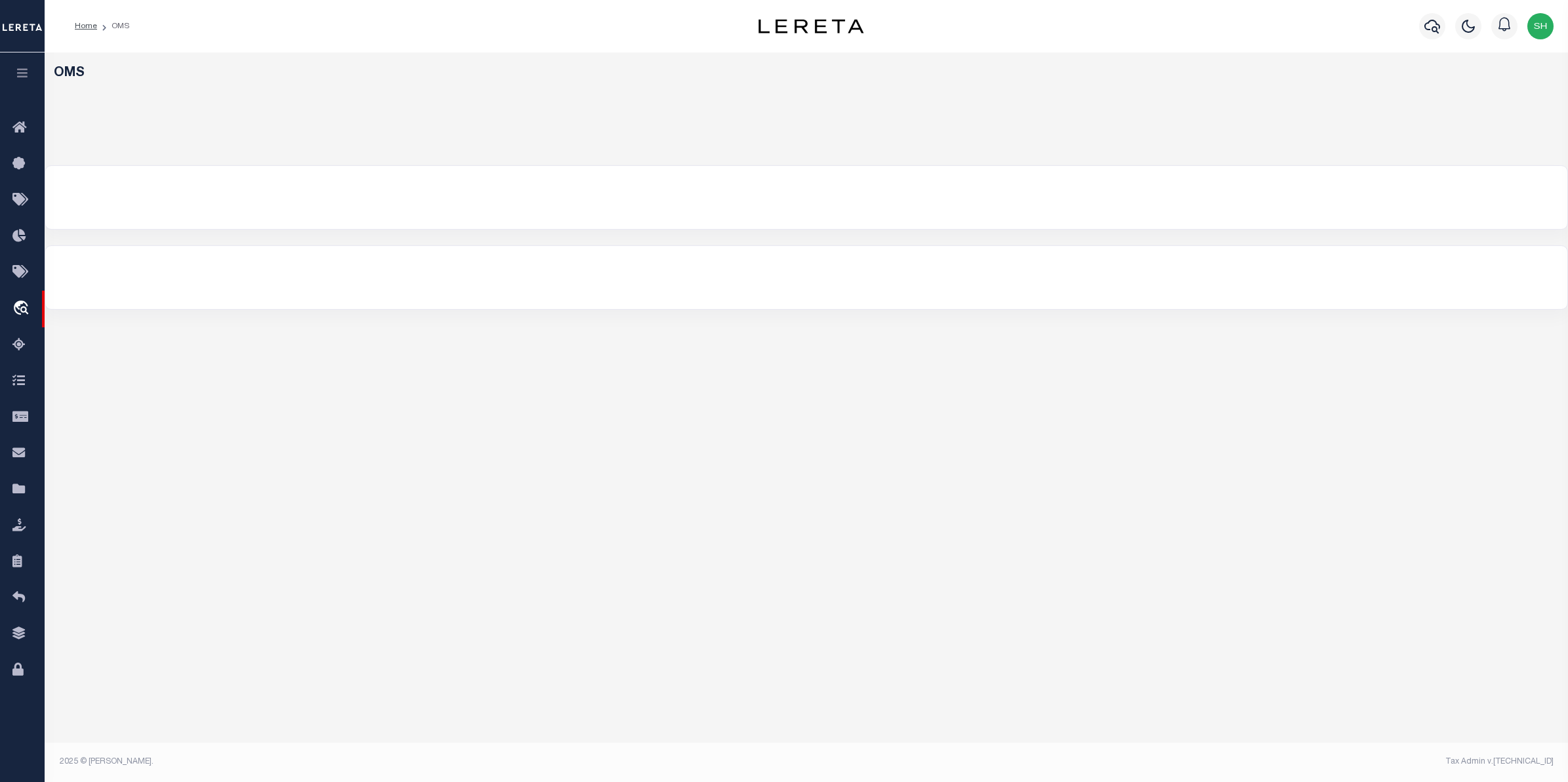
select select "200"
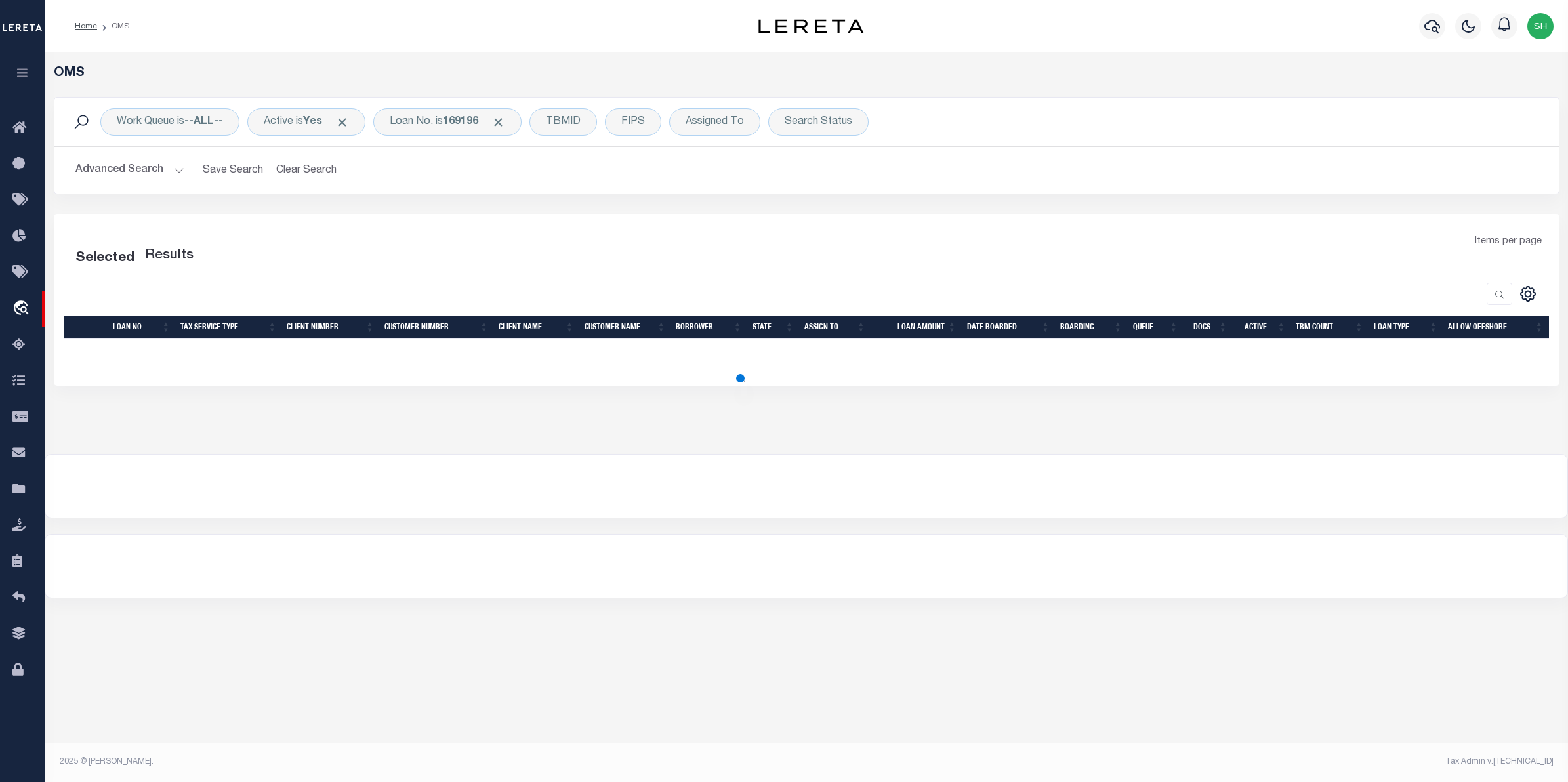
select select "200"
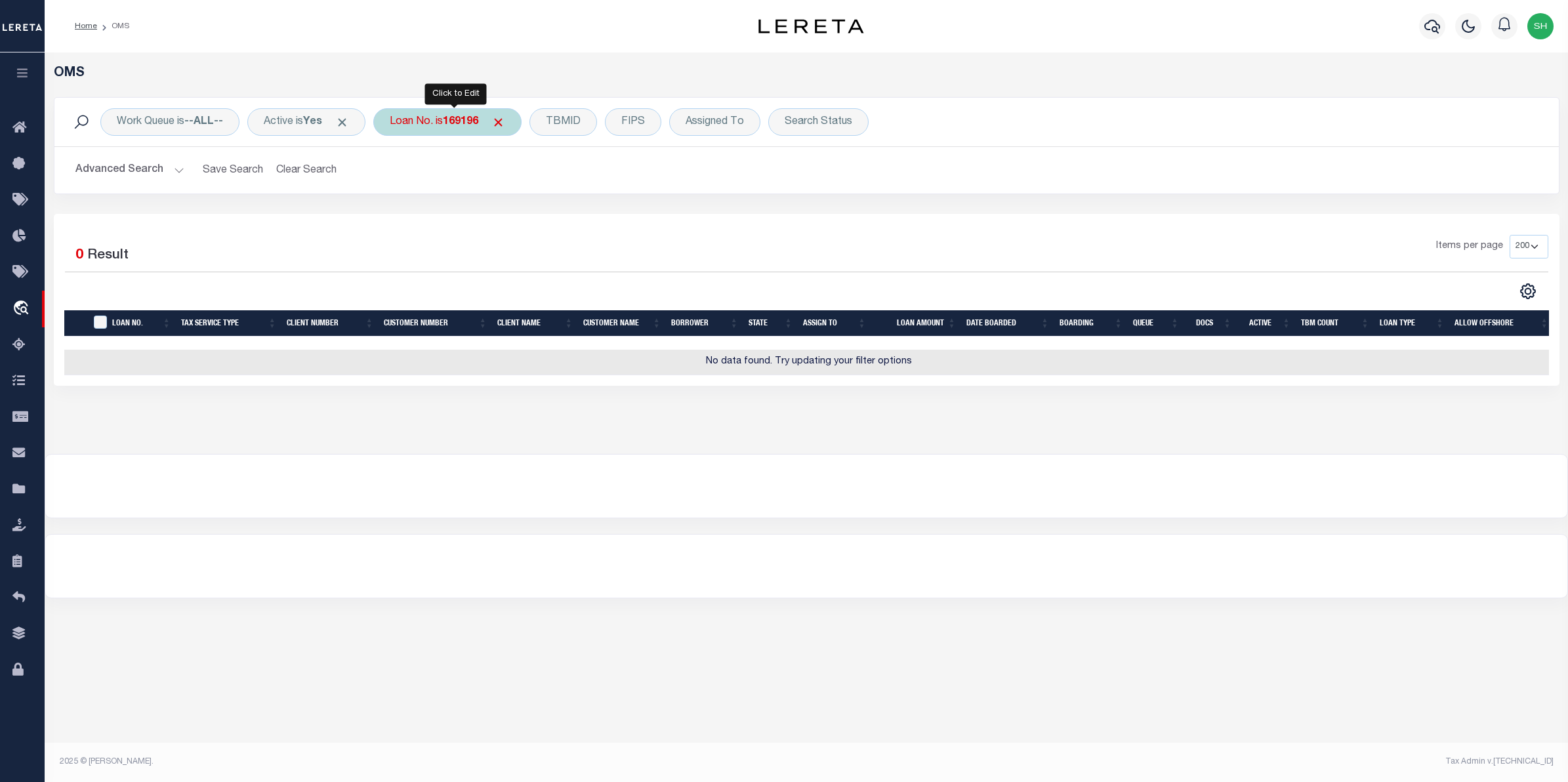
click at [456, 129] on div "Loan No. is 169196" at bounding box center [447, 121] width 148 height 28
type input "30175803"
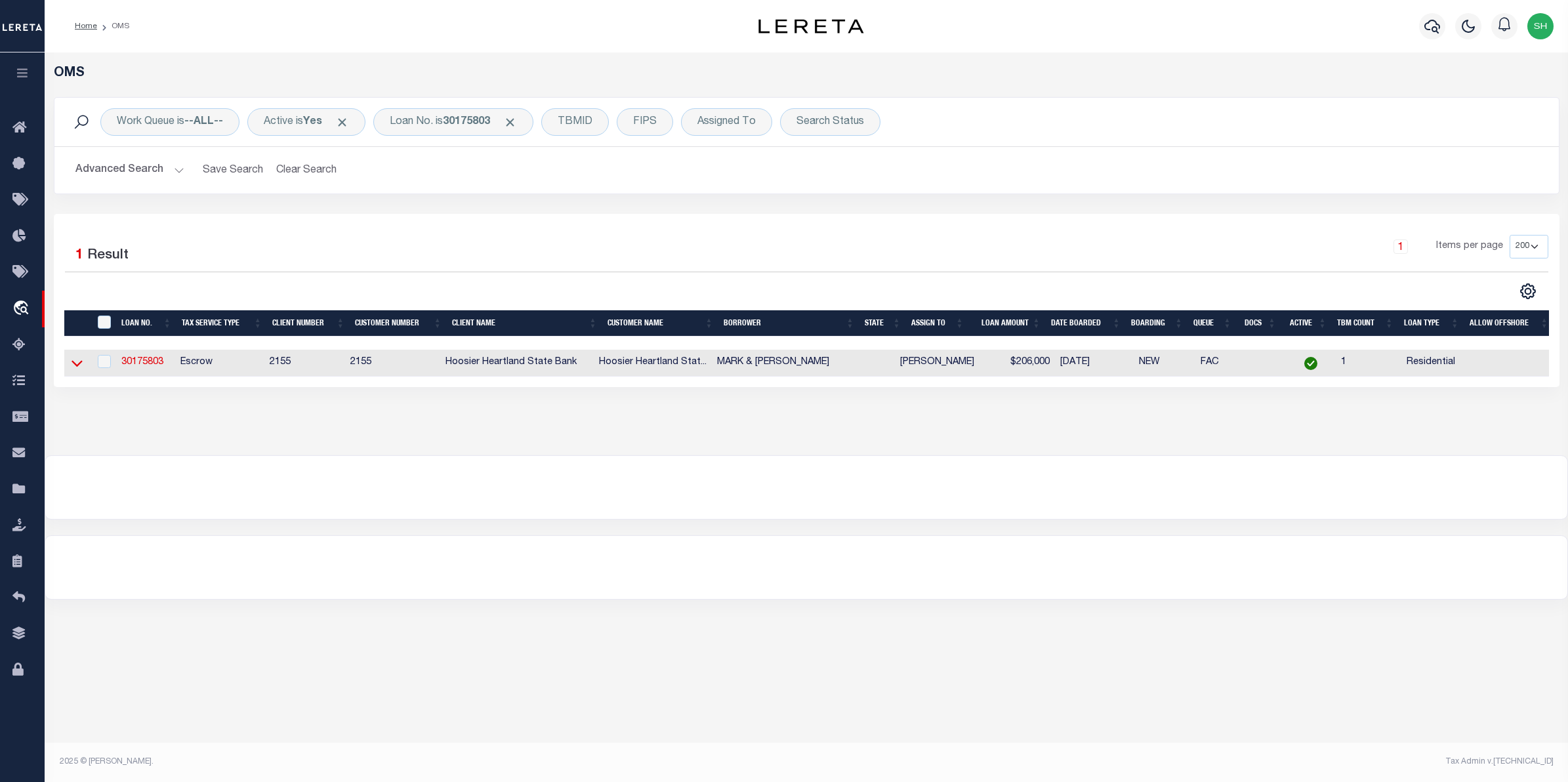
click at [80, 368] on icon at bounding box center [77, 363] width 11 height 13
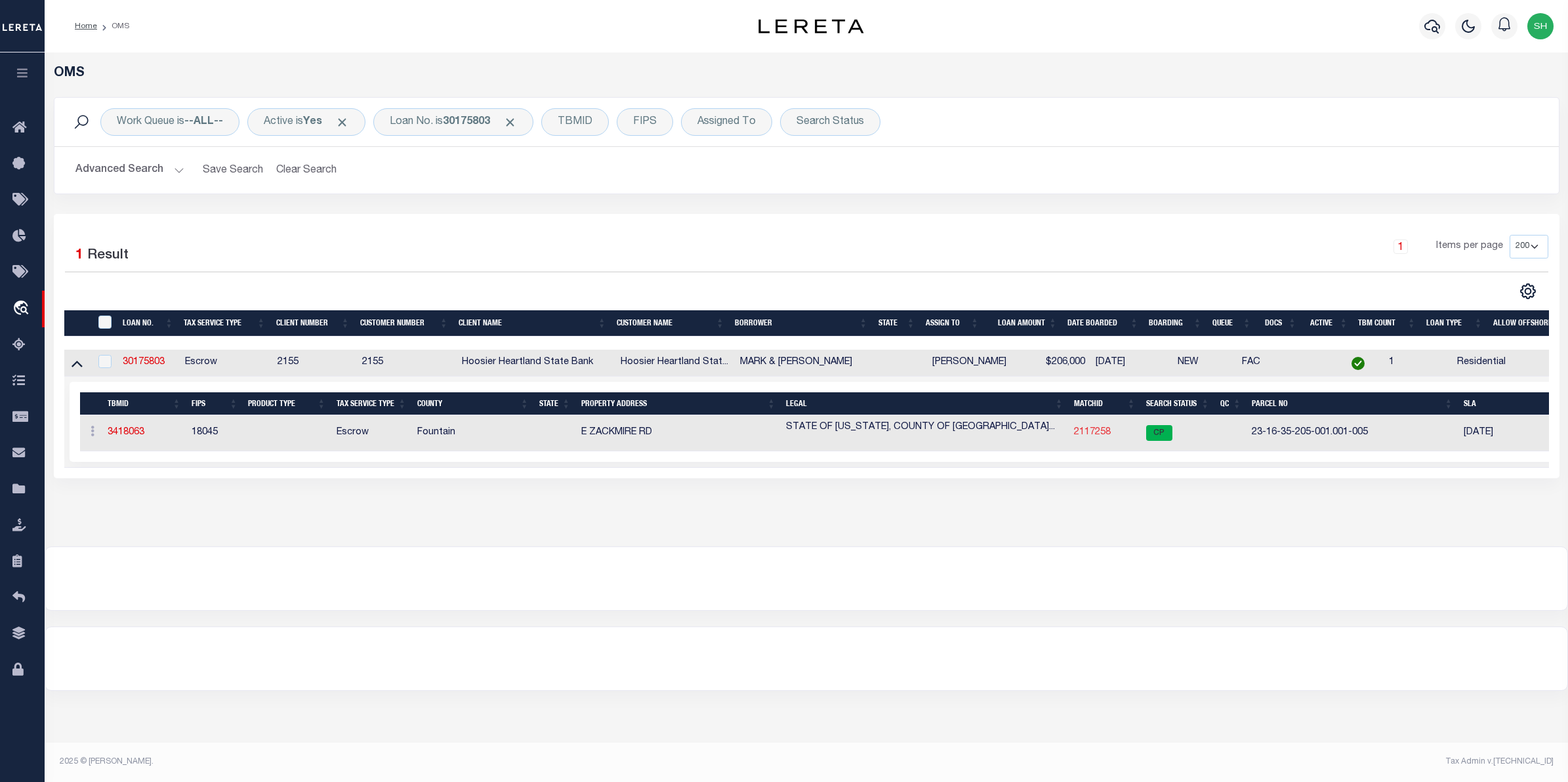
click at [1077, 437] on link "2117258" at bounding box center [1092, 433] width 36 height 10
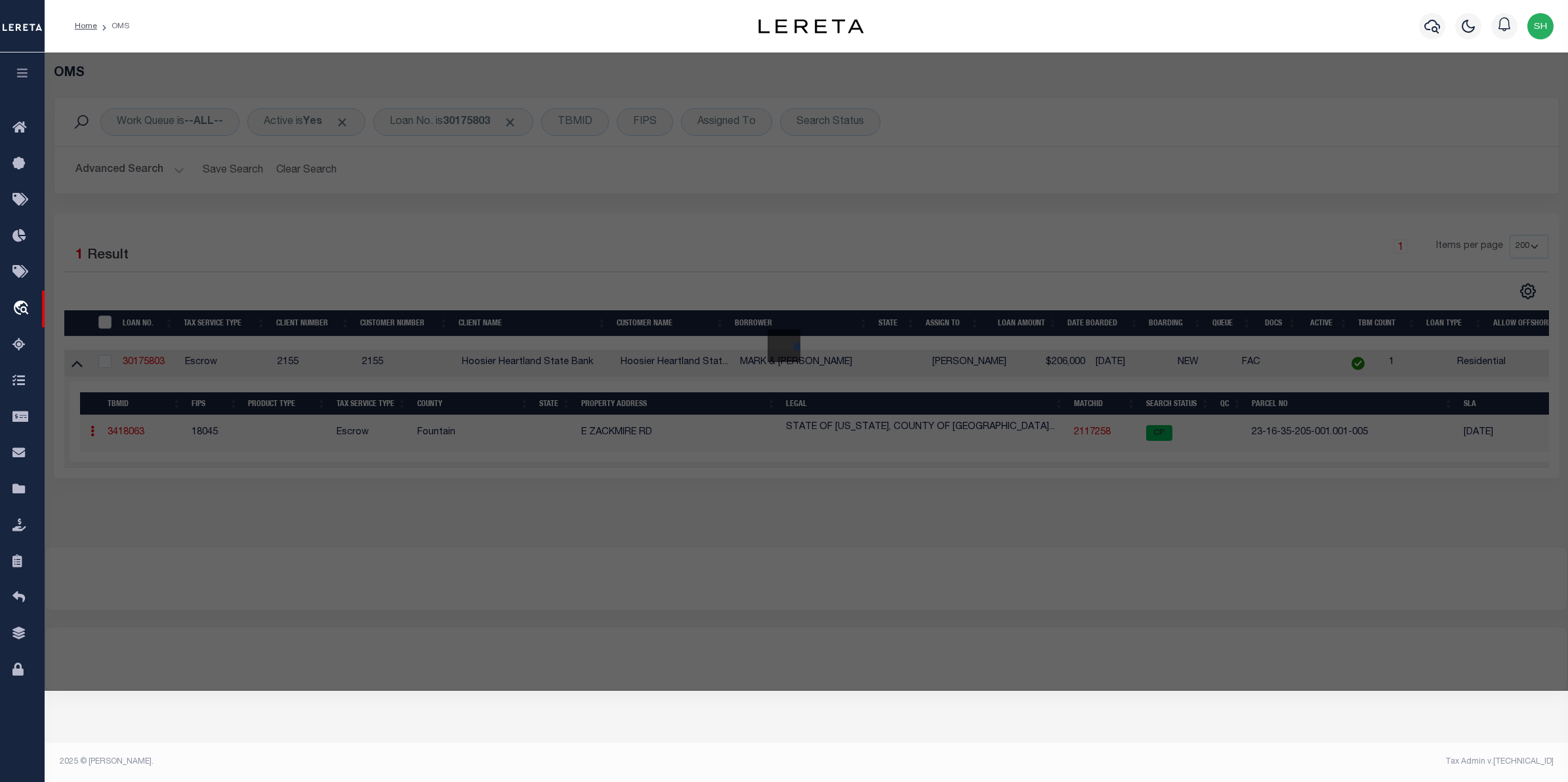
checkbox input "false"
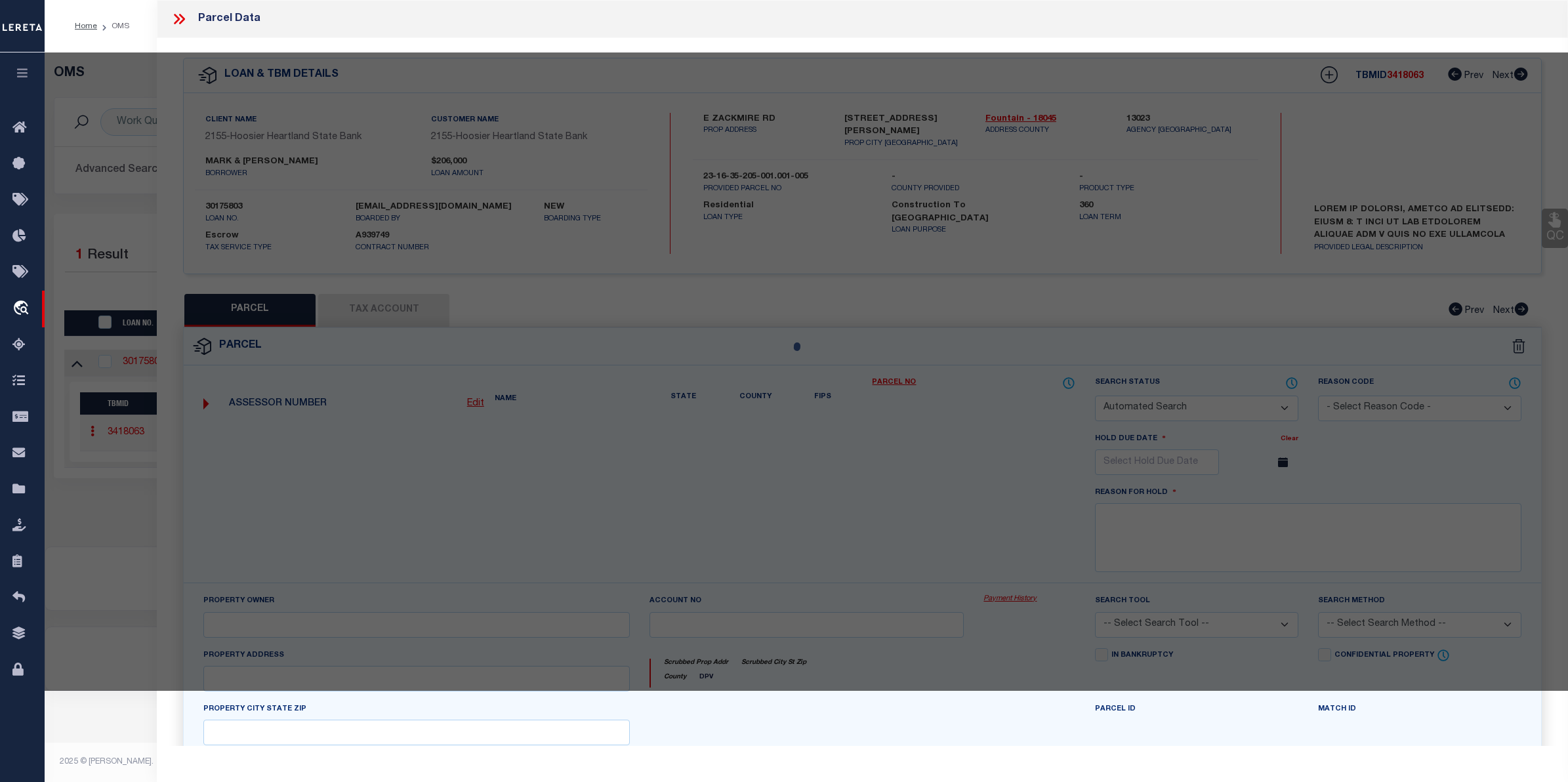
select select "CP"
type input "SMITH MARK WESLEY & VICTORIA JUSTINE LINK-SMITH AS H & W"
select select "AGW"
select select
type input "1990 E ZACKMIRE RD"
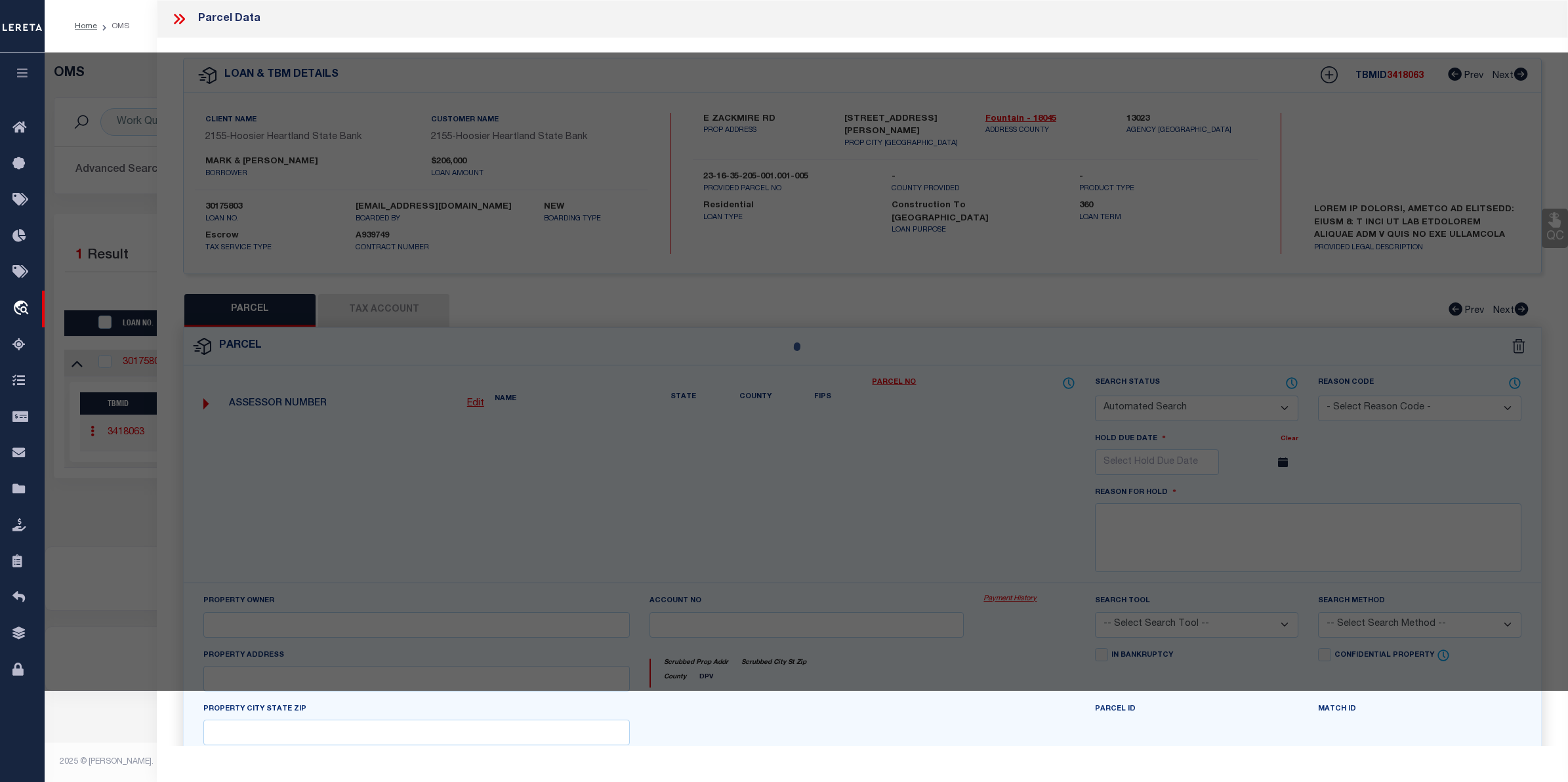
type input "KINGMAN IN 47952"
type textarea "003-00437-01 PT CENT E1/2 E1/2 35-18-7 8.42A"
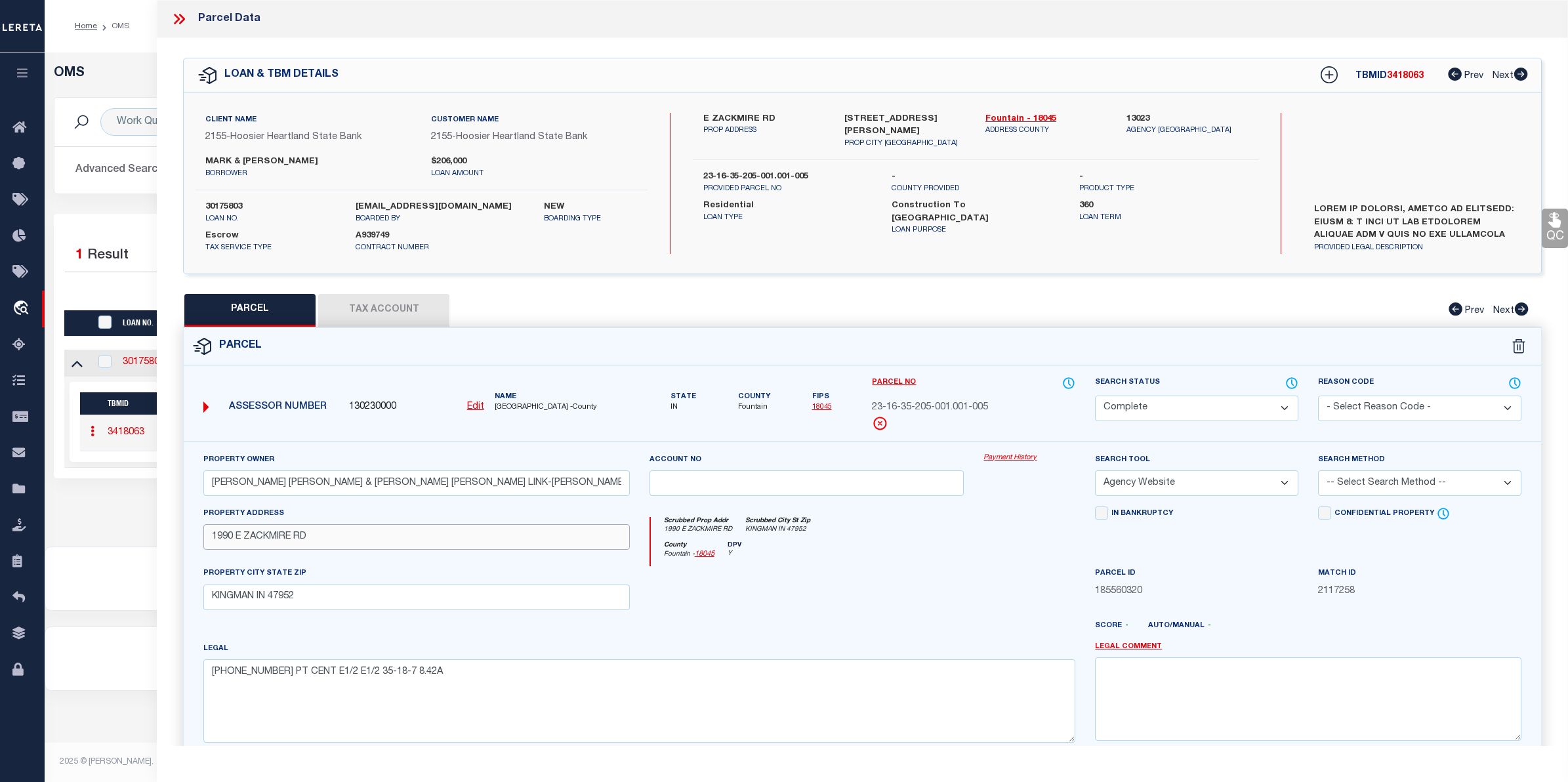
click at [468, 543] on input "1990 E ZACKMIRE RD" at bounding box center [417, 537] width 426 height 26
type input "1990 E ZACKMIRE RD"
click at [114, 532] on div "OMS Work Queue is --ALL-- Active is Yes Loan No. is 30175803 TBMID FIPS Assigne…" at bounding box center [806, 299] width 1523 height 494
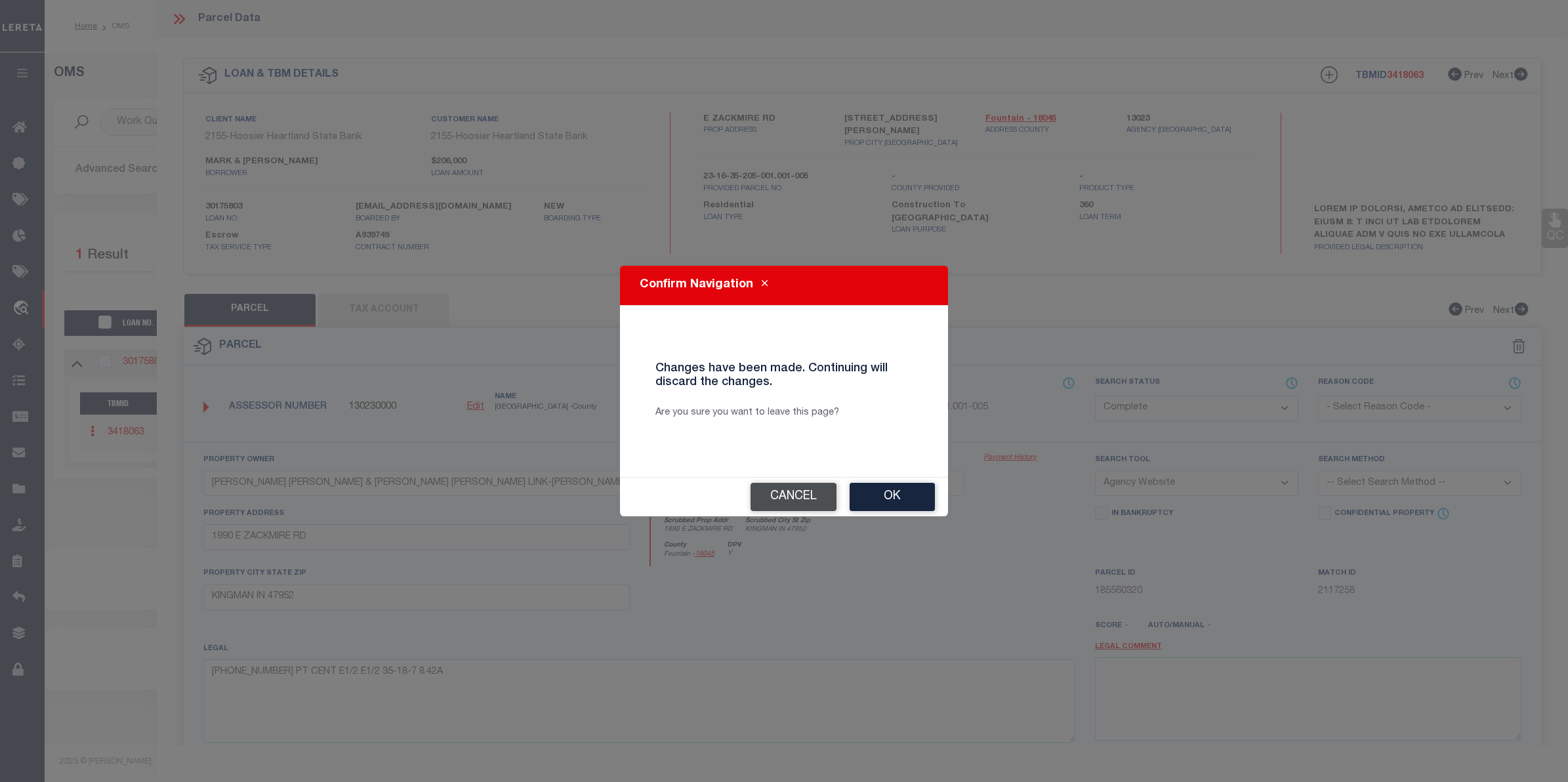
click at [750, 497] on button "Cancel" at bounding box center [793, 497] width 86 height 29
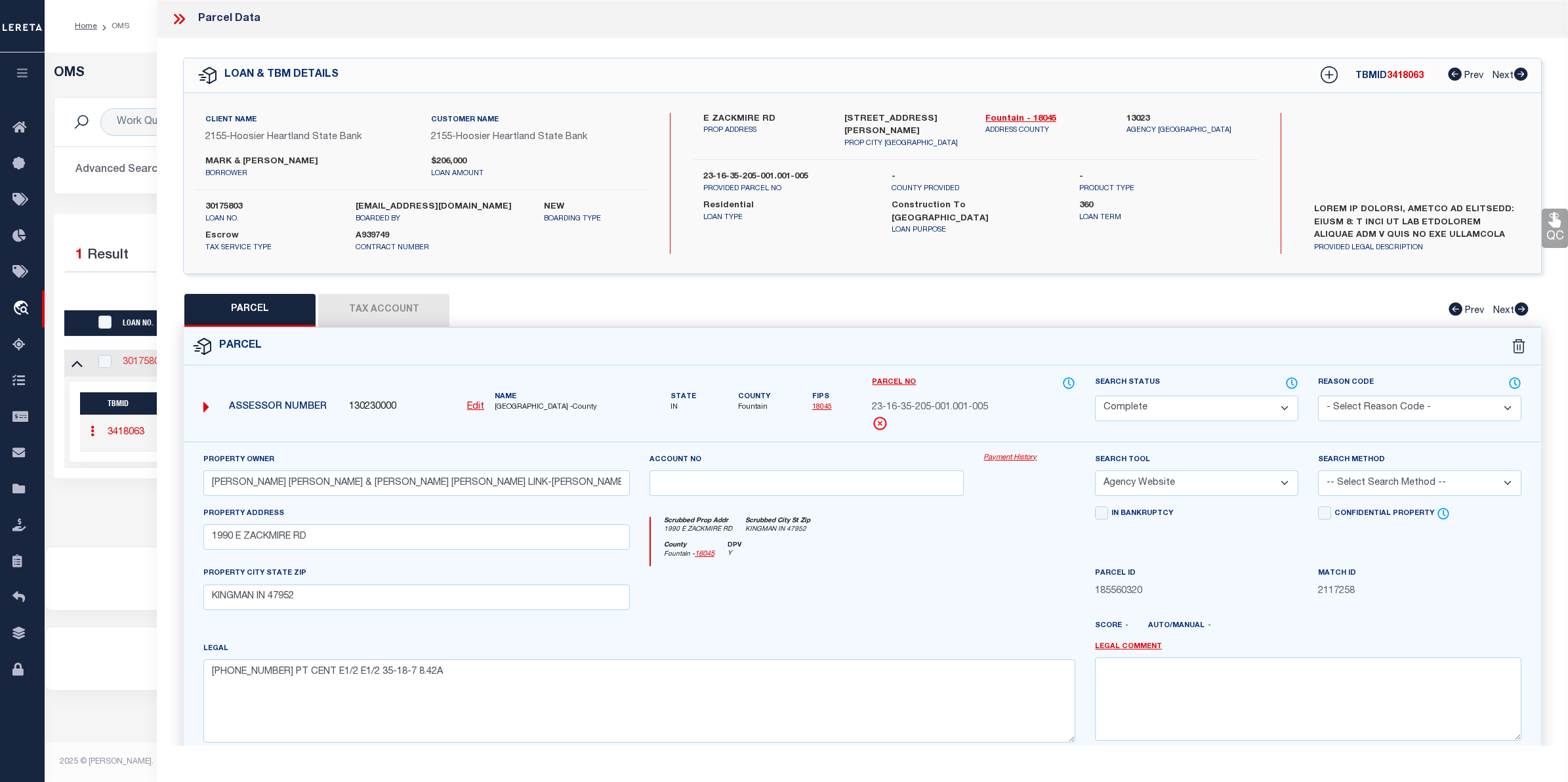
click at [123, 361] on link "30175803" at bounding box center [143, 362] width 42 height 10
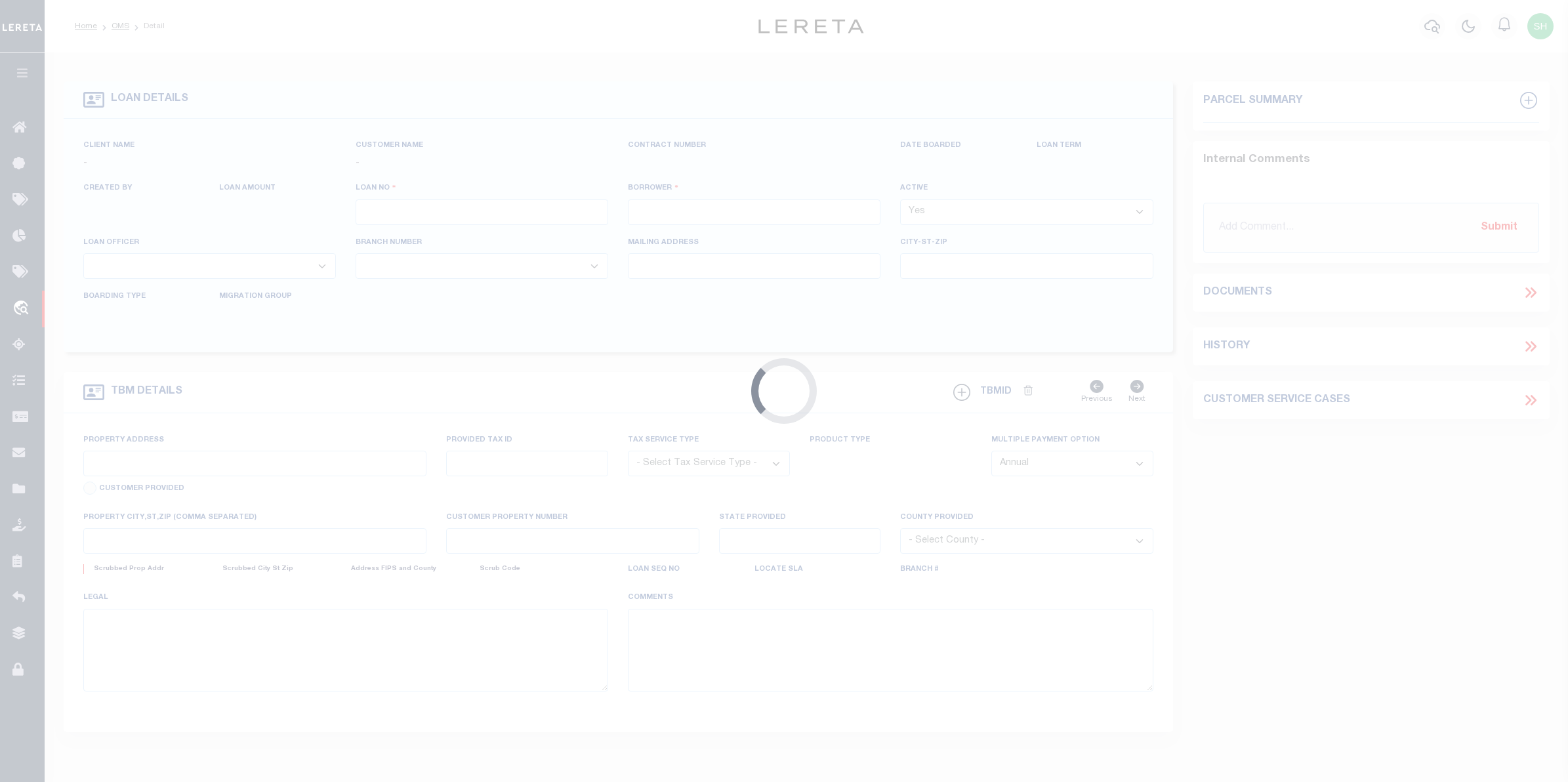
type input "30175803"
type input "MARK & VICTORIA SMITH"
select select
type input "08/10/2025"
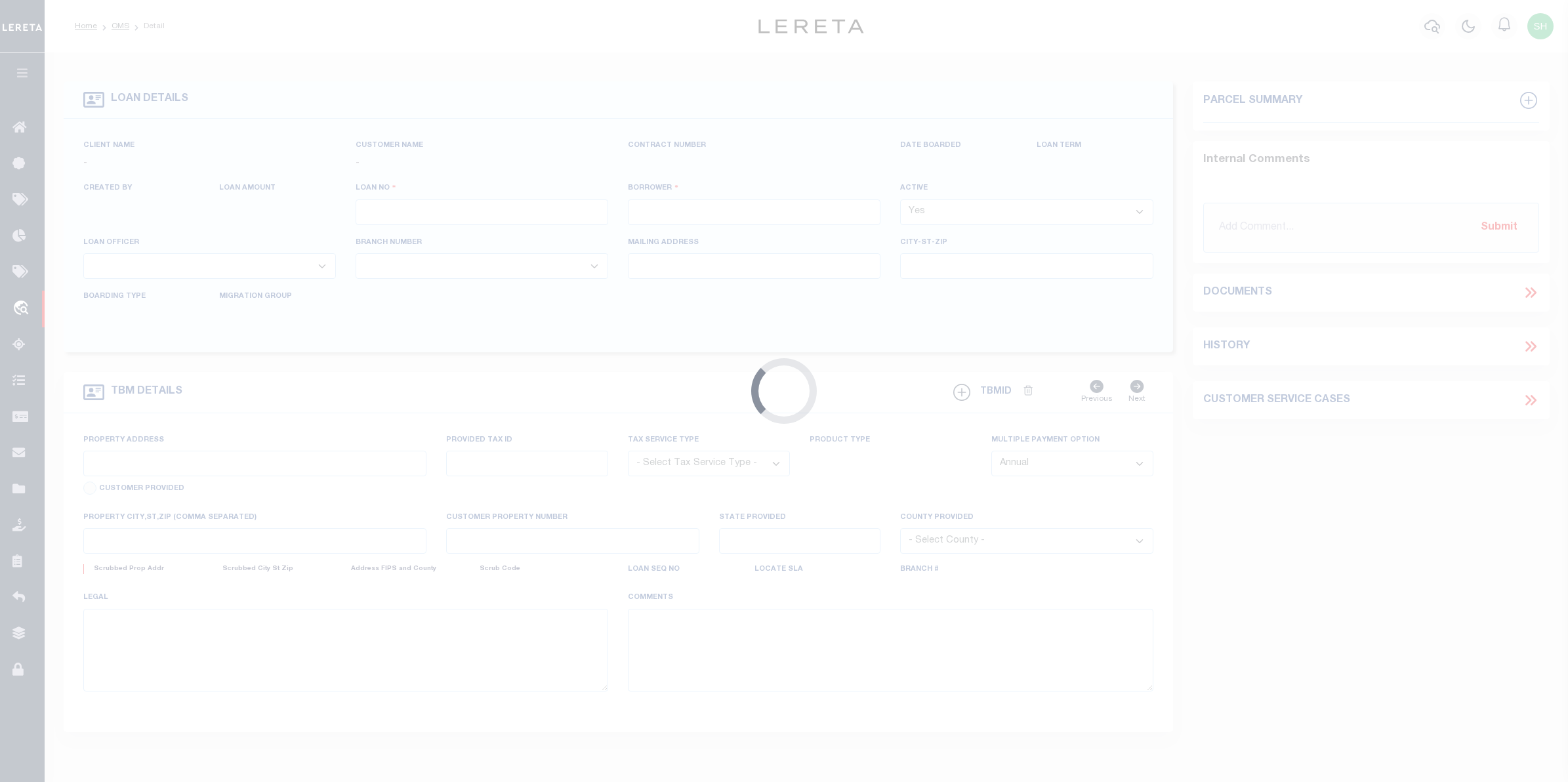
select select "600"
select select "10"
select select "Escrow"
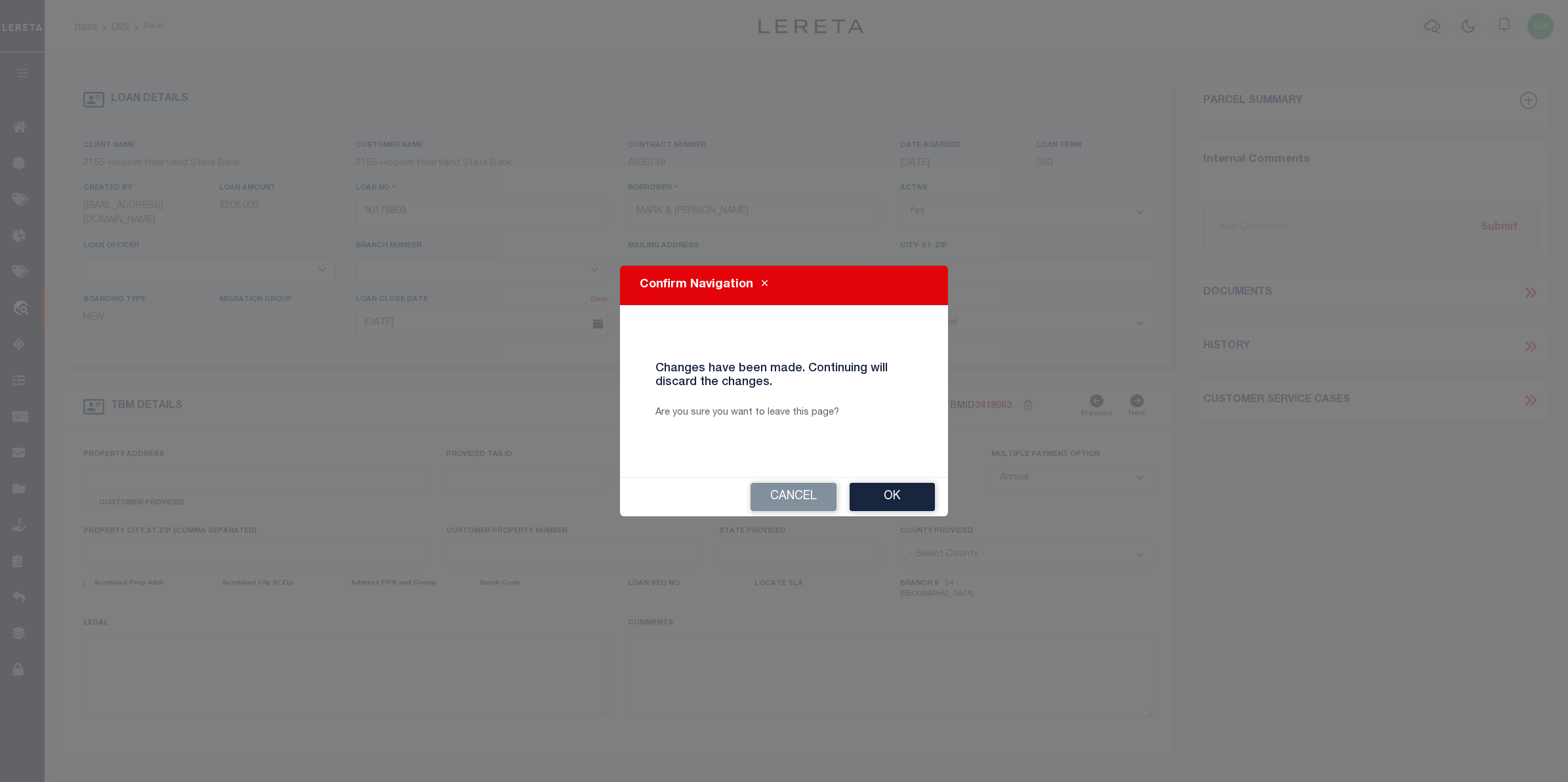
type input "E ZACKMIRE RD"
type input "23-16-35-205-001.001-005"
select select
type input "1990 E Zackmire RD, KINGMAN IN 47952"
type textarea "STATE OF INDIANA, COUNTY OF FOUNTAIN: TRACT 1: A PART OF THE NORTHEAST QUARTER …"
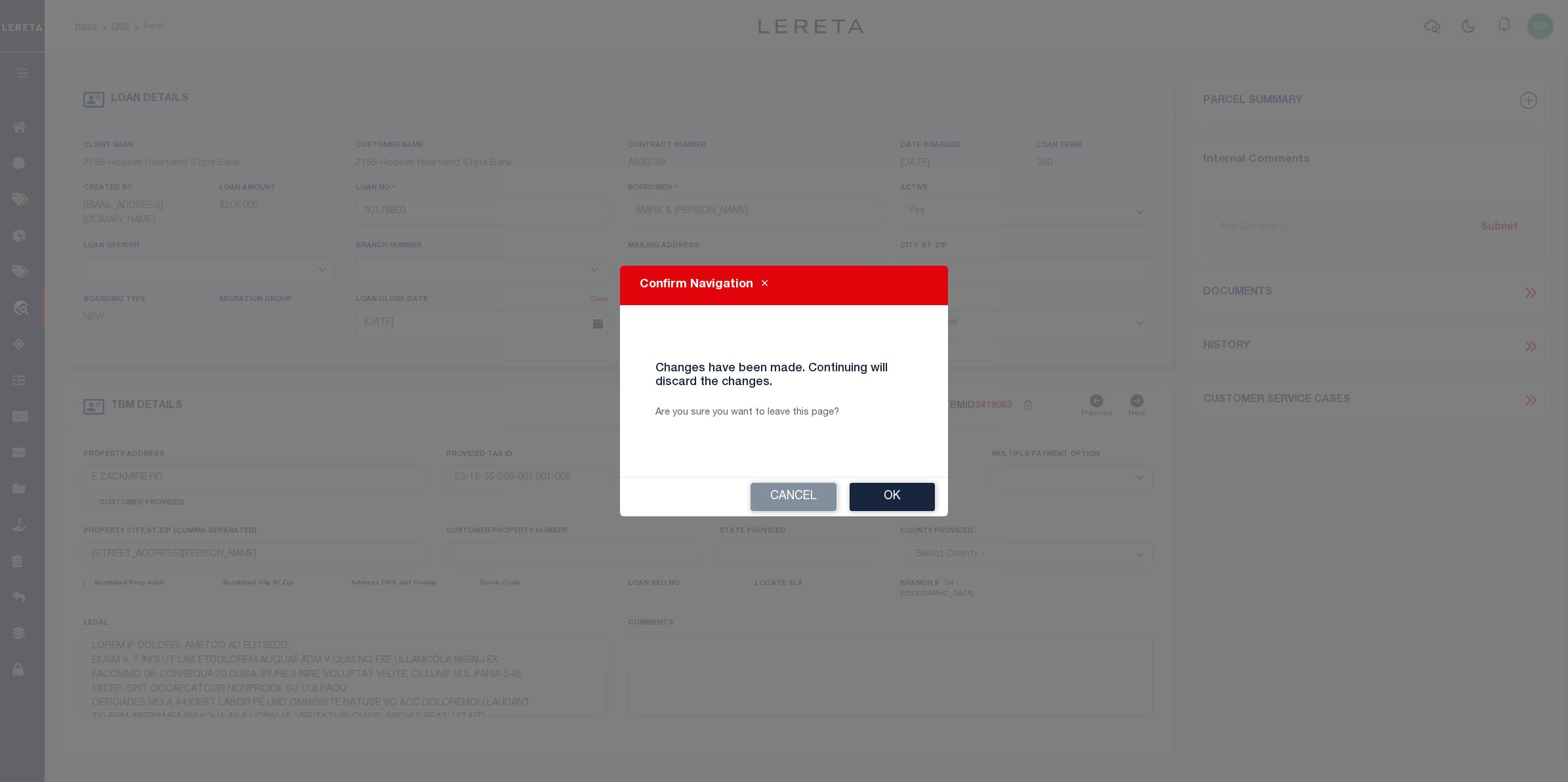
select select "3668"
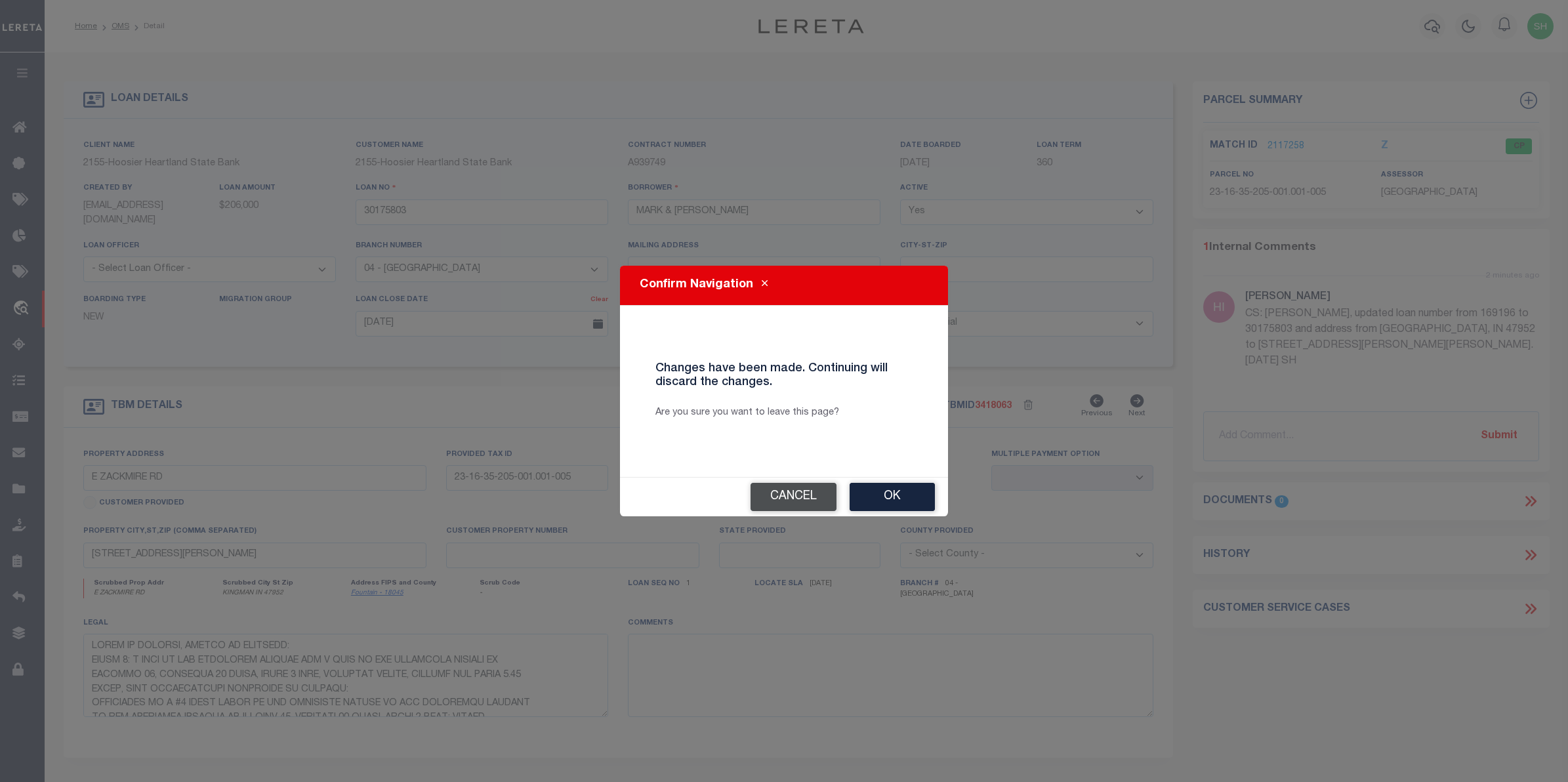
click at [771, 497] on button "Cancel" at bounding box center [793, 497] width 86 height 29
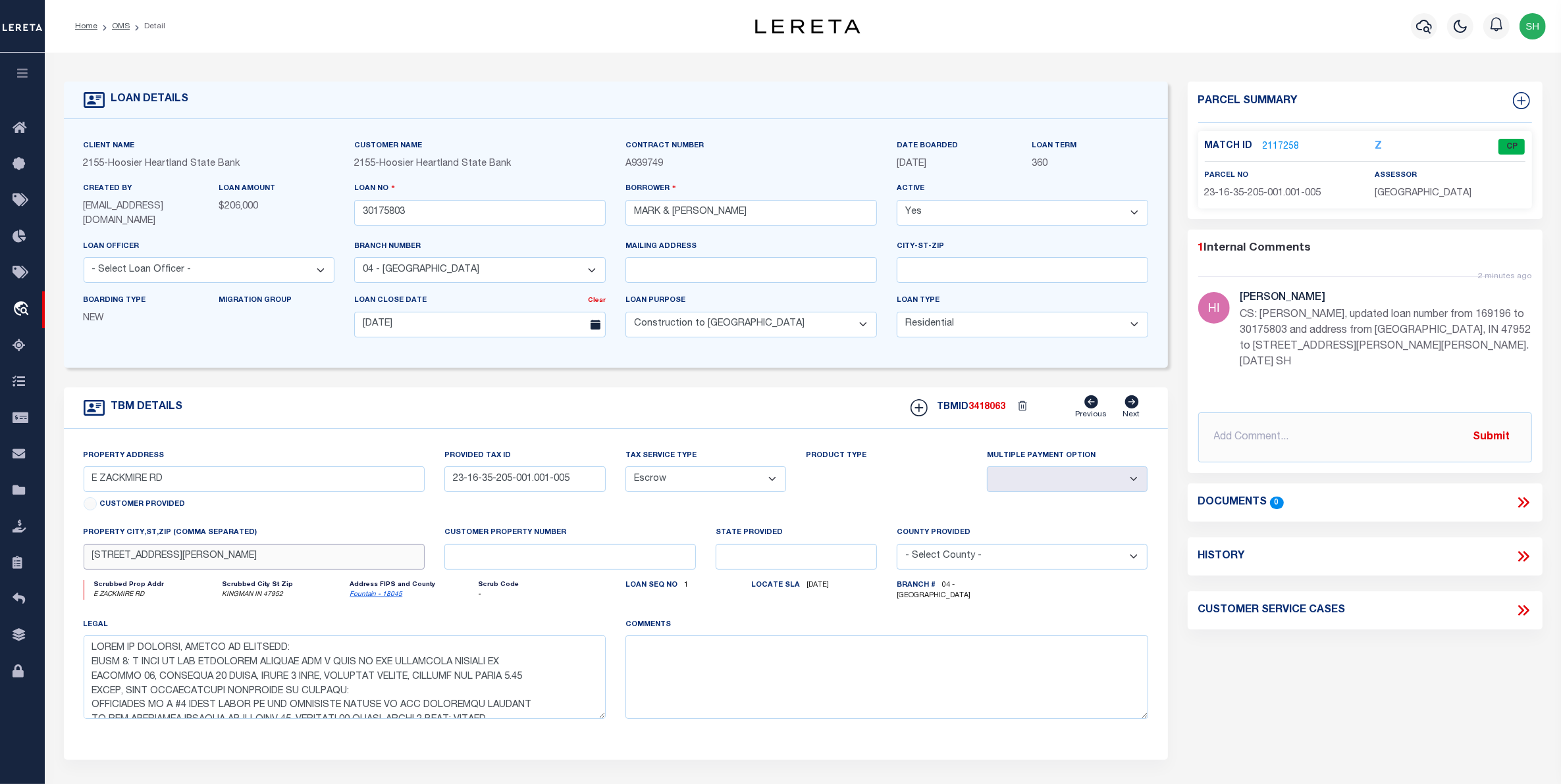
drag, startPoint x: 181, startPoint y: 560, endPoint x: 59, endPoint y: 565, distance: 122.1
click at [59, 565] on div "TBM DETAILS TBMID 3418063" at bounding box center [616, 573] width 1124 height 373
click at [91, 477] on input "E ZACKMIRE RD" at bounding box center [254, 479] width 341 height 26
type input "1990 E ZACKMIRE RD"
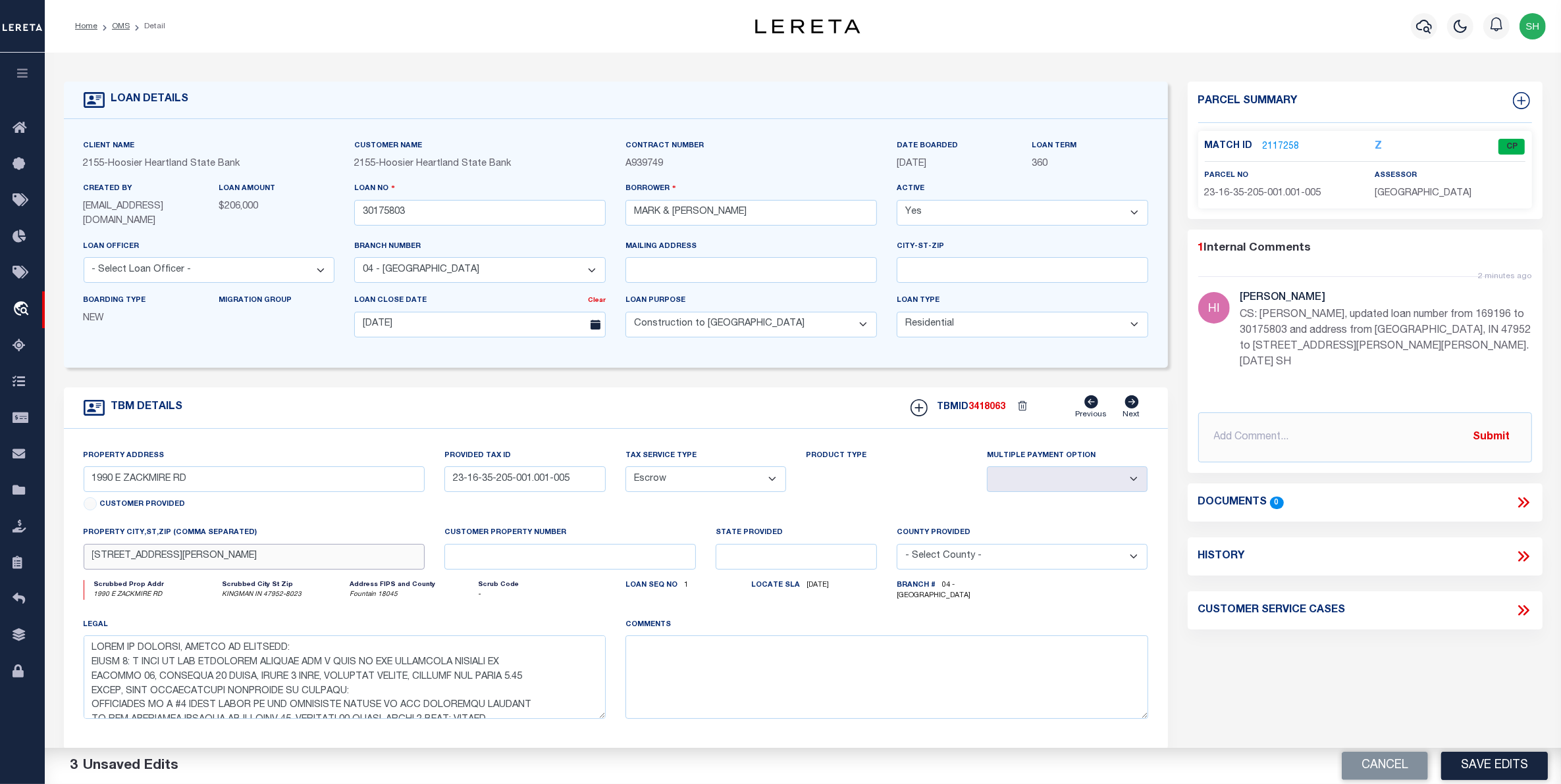
drag, startPoint x: 179, startPoint y: 560, endPoint x: 54, endPoint y: 556, distance: 125.1
click at [54, 556] on div "TBM DETAILS TBMID 3418063" at bounding box center [616, 568] width 1124 height 362
click at [100, 558] on input ", KINGMAN IN 47952" at bounding box center [254, 557] width 341 height 26
type input "KINGMAN IN 47952"
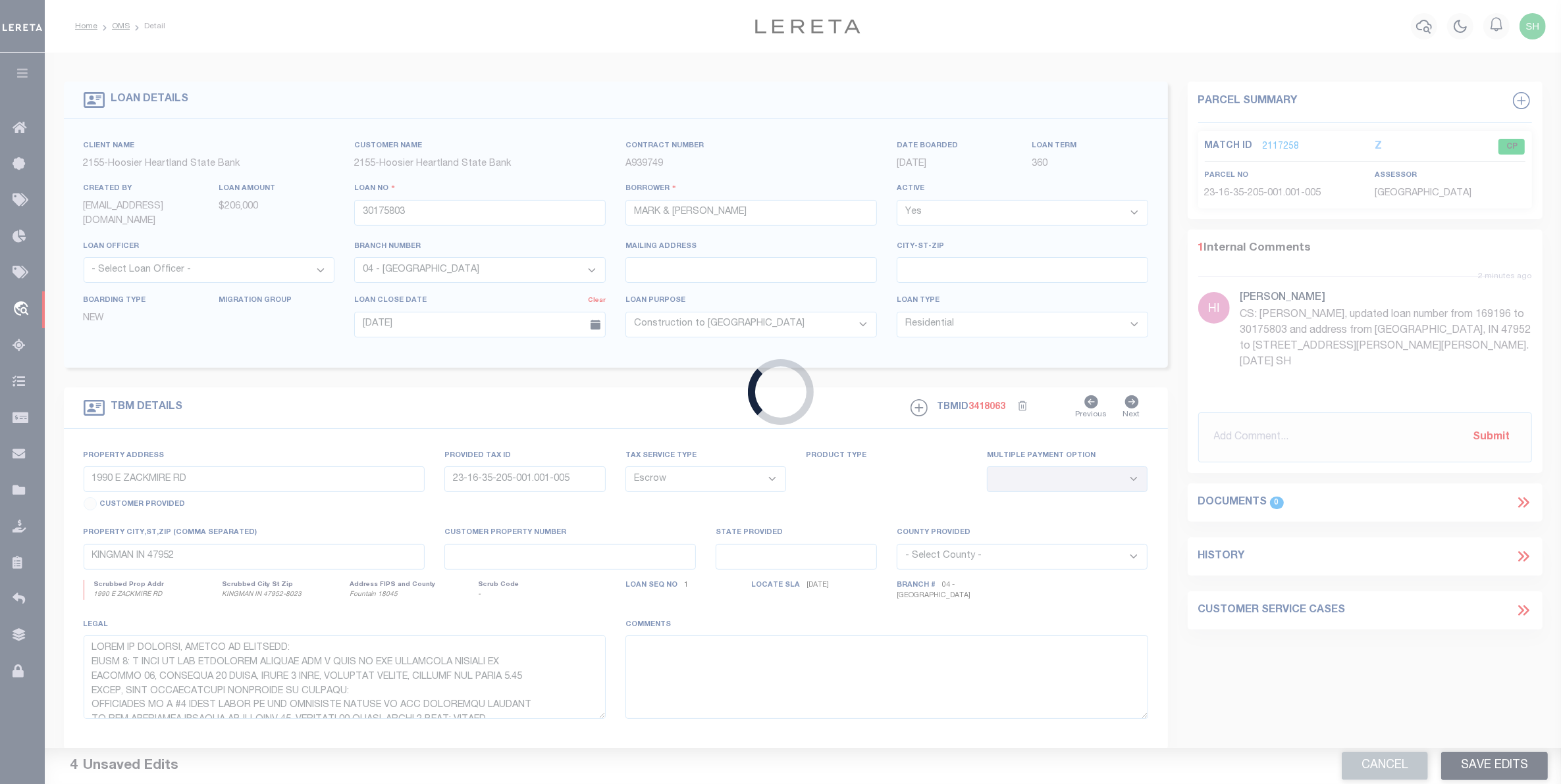
click at [1524, 761] on body "Home OMS Detail" at bounding box center [780, 500] width 1561 height 1001
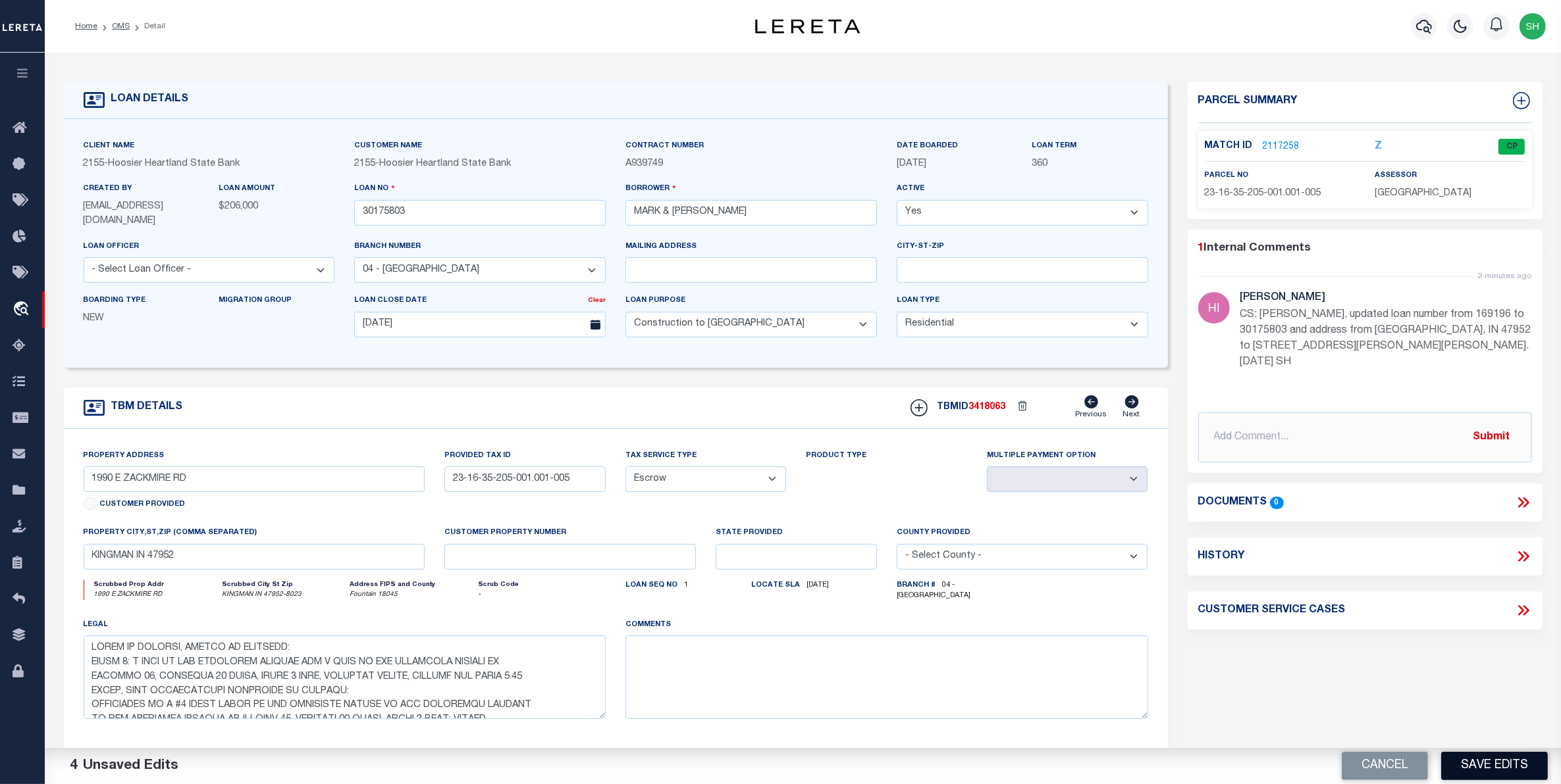
click at [1486, 761] on button "Save Edits" at bounding box center [1494, 767] width 106 height 29
type input "E ZACKMIRE RD"
select select
type input "1990 E Zackmire RD, KINGMAN IN 47952"
type textarea "STATE OF INDIANA, COUNTY OF FOUNTAIN: TRACT 1: A PART OF THE NORTHEAST QUARTER …"
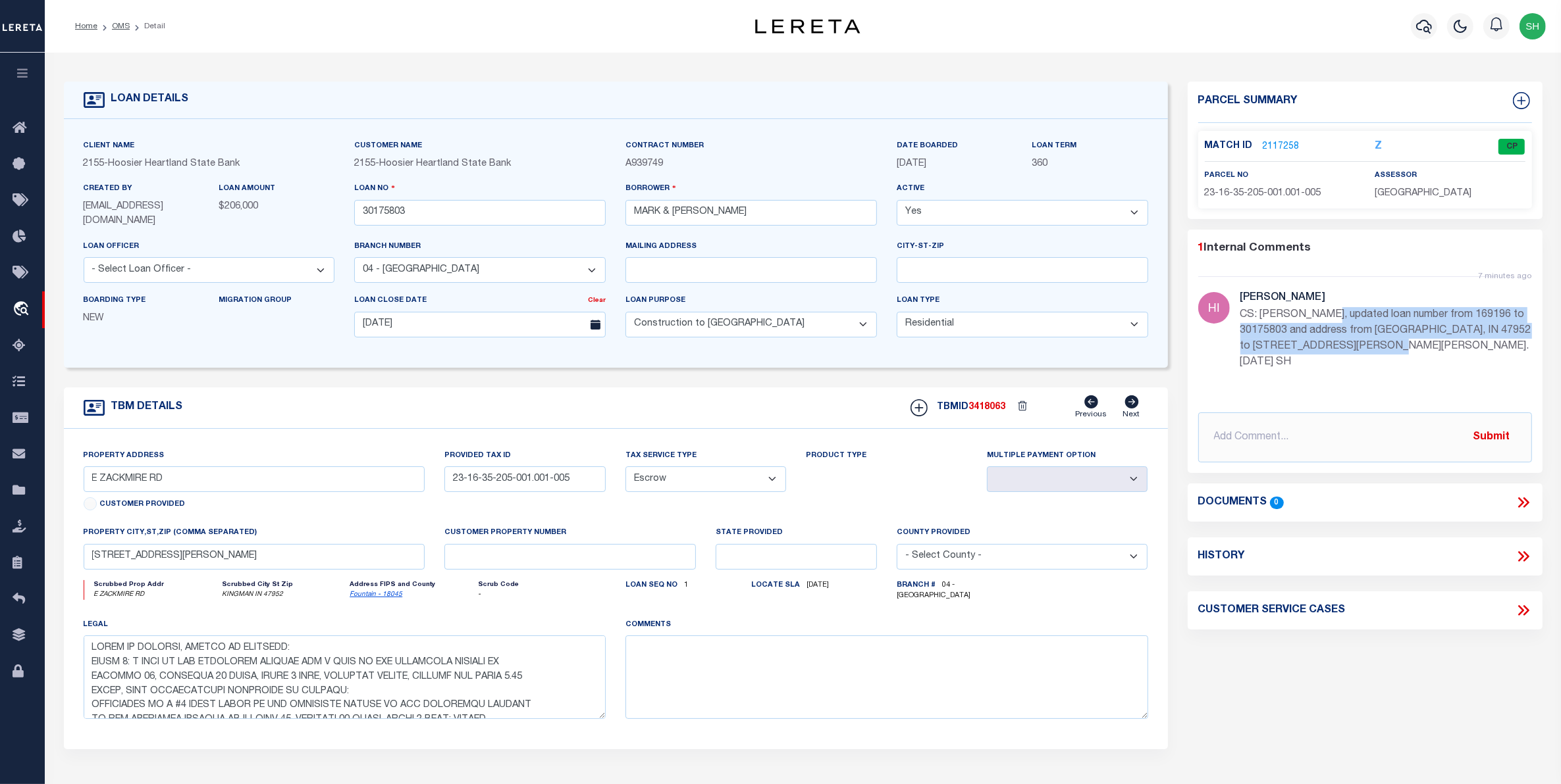
drag, startPoint x: 1398, startPoint y: 345, endPoint x: 1320, endPoint y: 311, distance: 85.1
click at [1320, 311] on p "CS: Per Bsmith, updated loan number from 169196 to 30175803 and address from Ki…" at bounding box center [1386, 339] width 291 height 63
copy p "updated loan number from 169196 to 30175803 and address from Kingman, IN 47952 …"
